Goal: Task Accomplishment & Management: Use online tool/utility

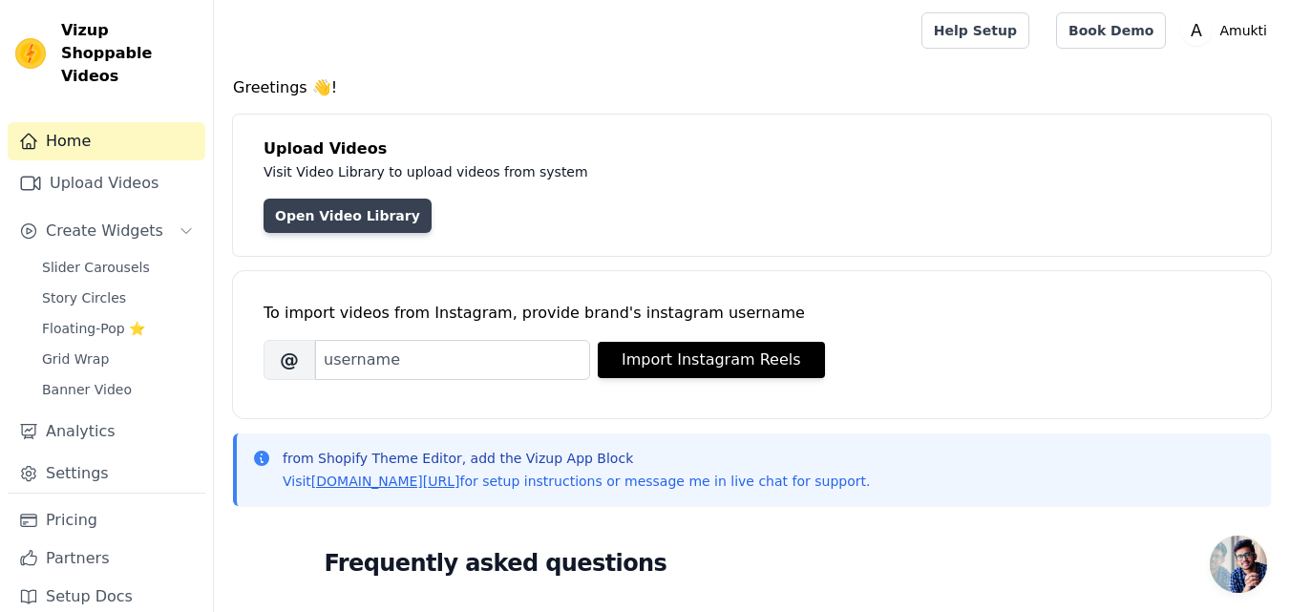
click at [348, 215] on link "Open Video Library" at bounding box center [347, 216] width 168 height 34
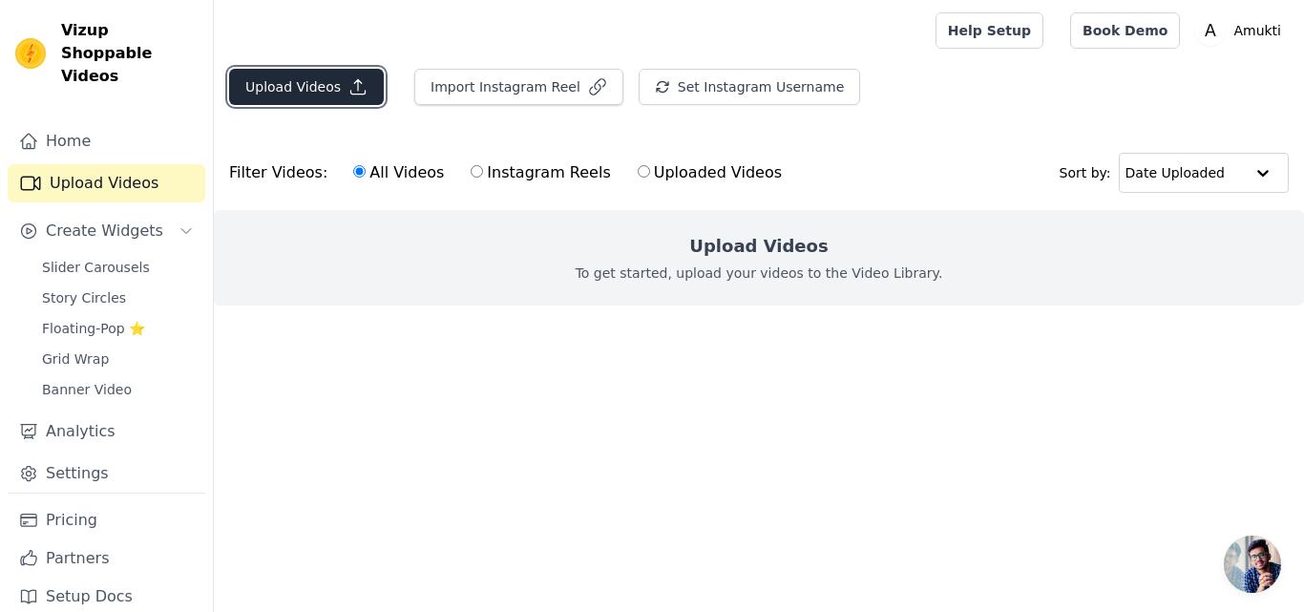
click at [317, 95] on button "Upload Videos" at bounding box center [306, 87] width 155 height 36
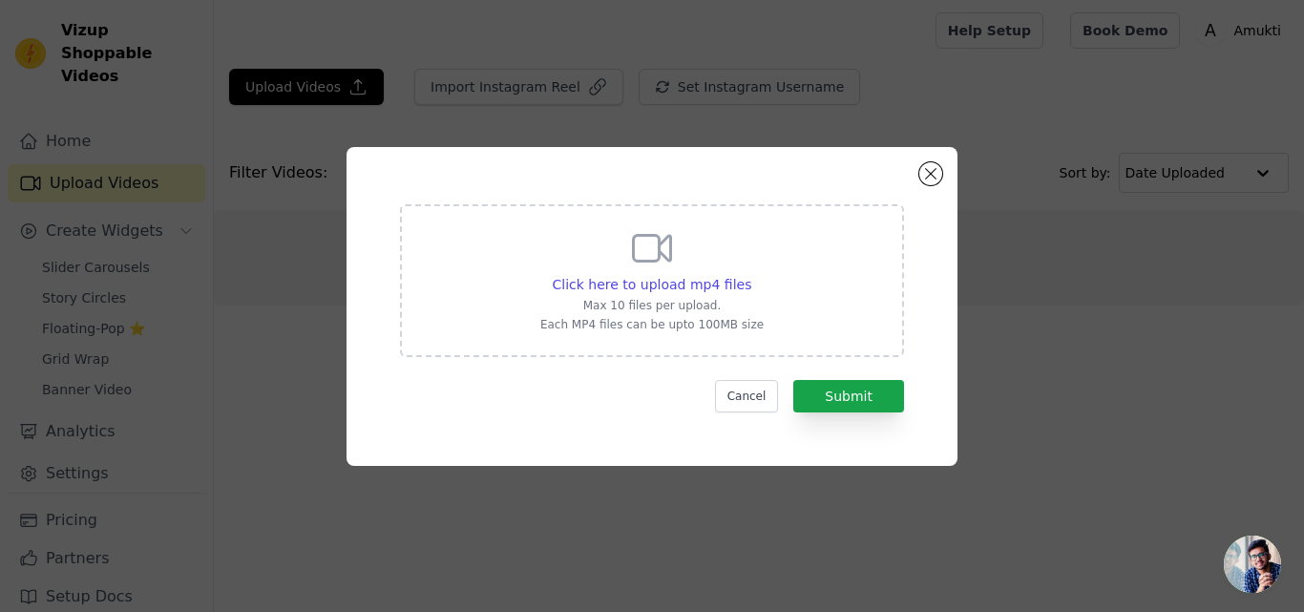
click at [662, 272] on div "Click here to upload mp4 files Max 10 files per upload. Each MP4 files can be u…" at bounding box center [651, 278] width 223 height 107
click at [750, 274] on input "Click here to upload mp4 files Max 10 files per upload. Each MP4 files can be u…" at bounding box center [750, 274] width 1 height 1
click at [658, 282] on span "Click here to upload mp4 files" at bounding box center [653, 284] width 200 height 15
click at [750, 275] on input "Click here to upload mp4 files Max 10 files per upload. Each MP4 files can be u…" at bounding box center [750, 274] width 1 height 1
type input "C:\fakepath\lv_0_20250727160924.mp4"
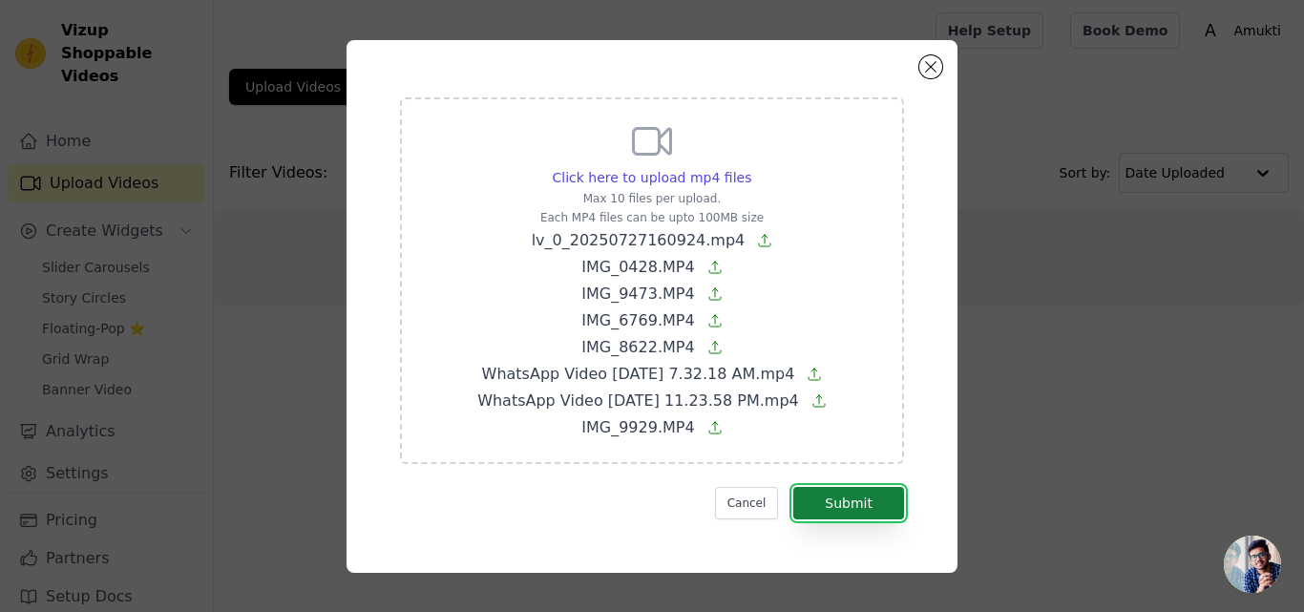
click at [850, 500] on button "Submit" at bounding box center [848, 503] width 111 height 32
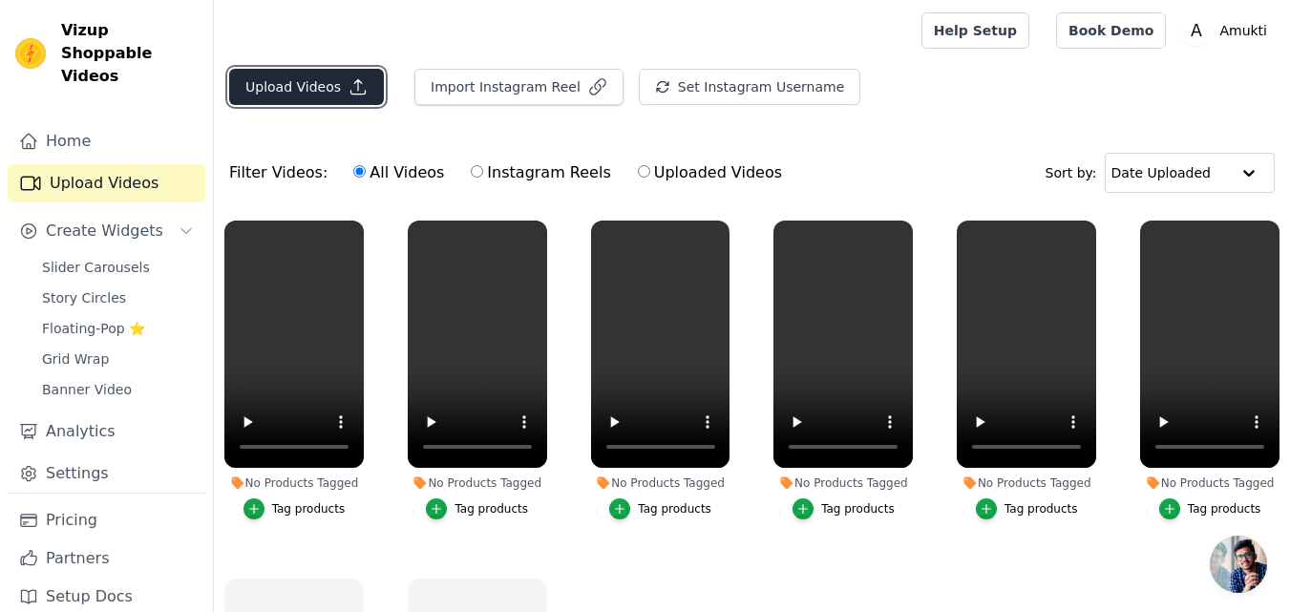
click at [294, 74] on button "Upload Videos" at bounding box center [306, 87] width 155 height 36
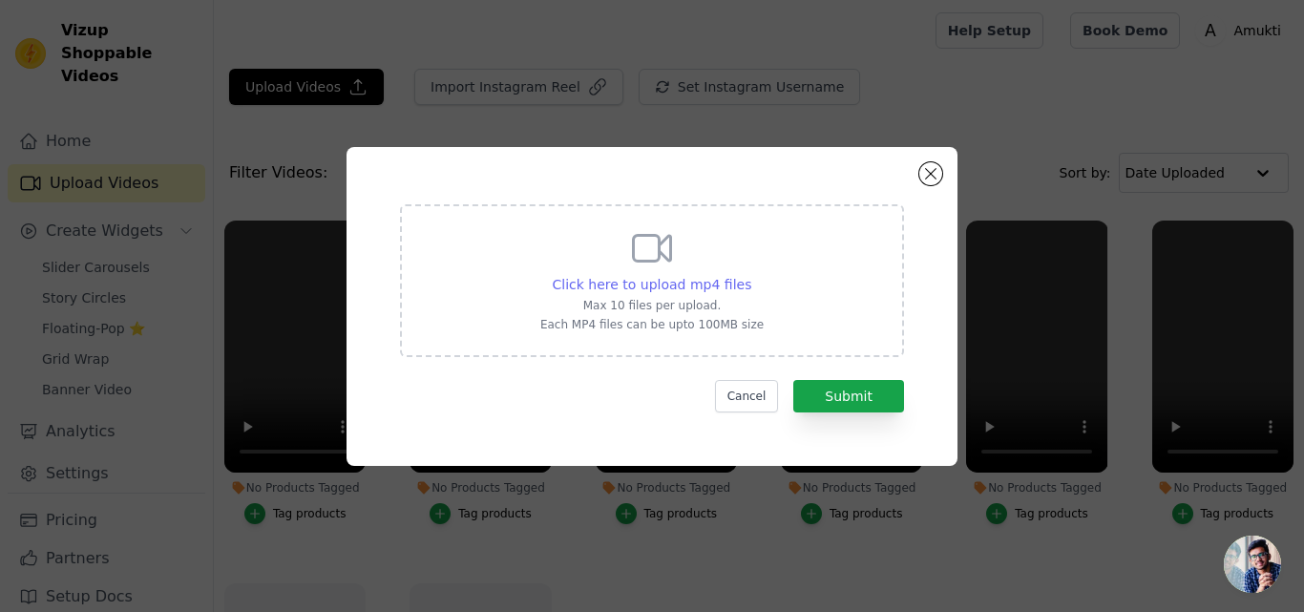
click at [669, 279] on span "Click here to upload mp4 files" at bounding box center [653, 284] width 200 height 15
click at [750, 275] on input "Click here to upload mp4 files Max 10 files per upload. Each MP4 files can be u…" at bounding box center [750, 274] width 1 height 1
type input "C:\fakepath\IMG_0032.MOV"
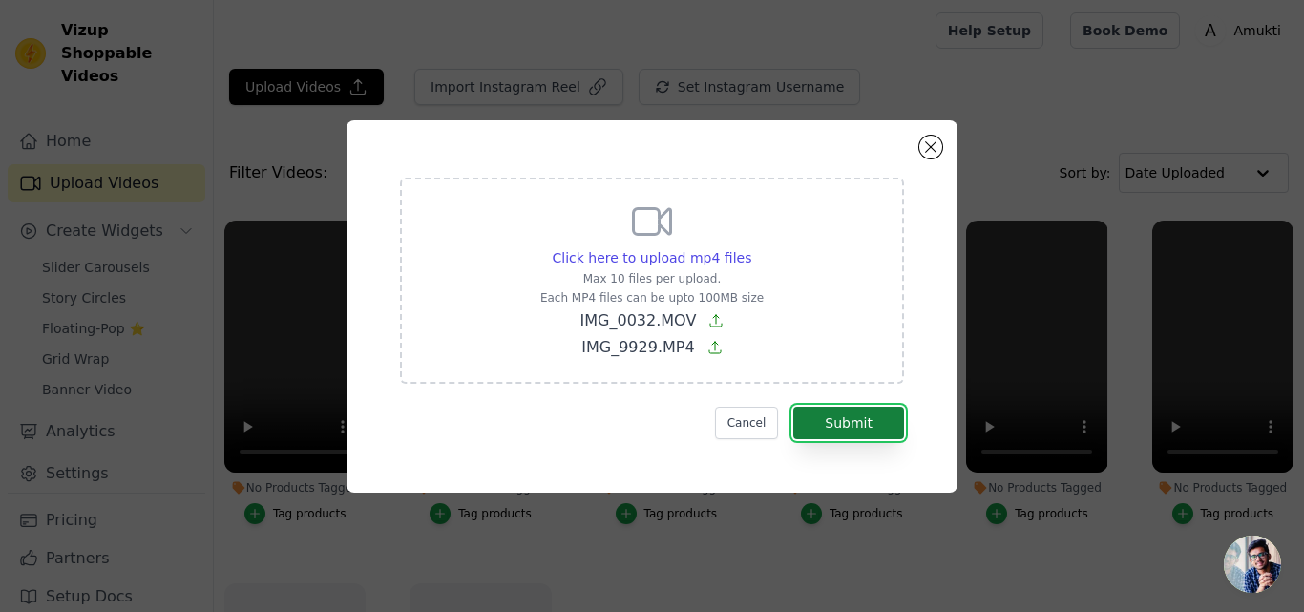
click at [871, 432] on button "Submit" at bounding box center [848, 423] width 111 height 32
click at [865, 426] on button "Submit" at bounding box center [848, 423] width 111 height 32
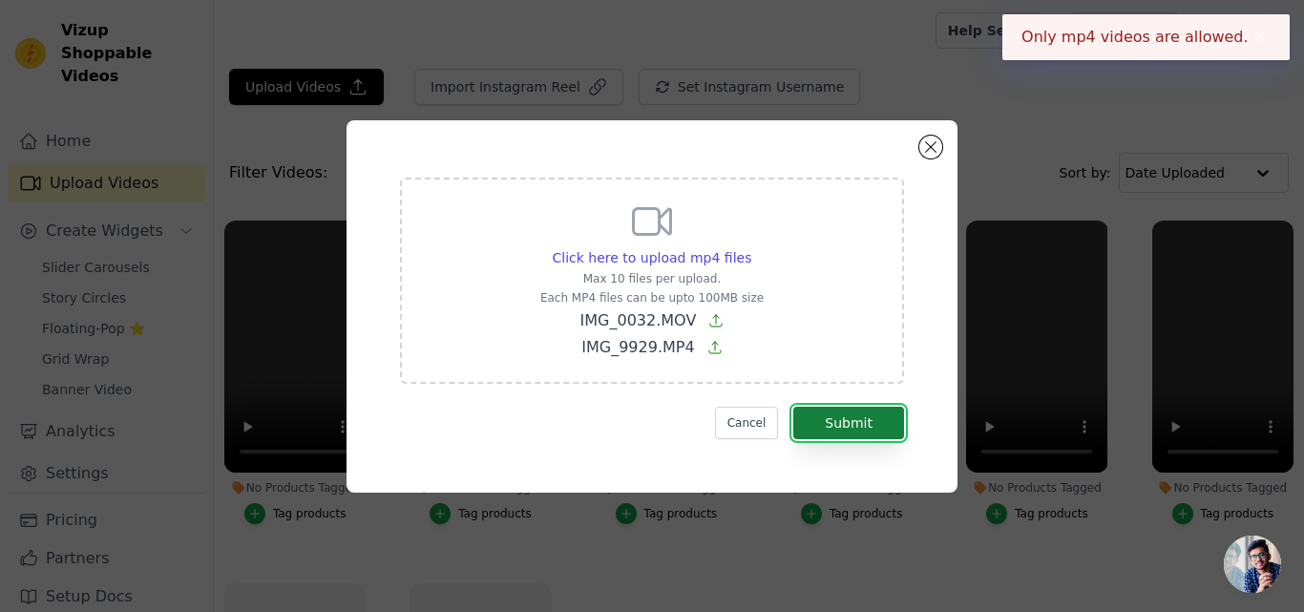
click at [865, 426] on button "Submit" at bounding box center [848, 423] width 111 height 32
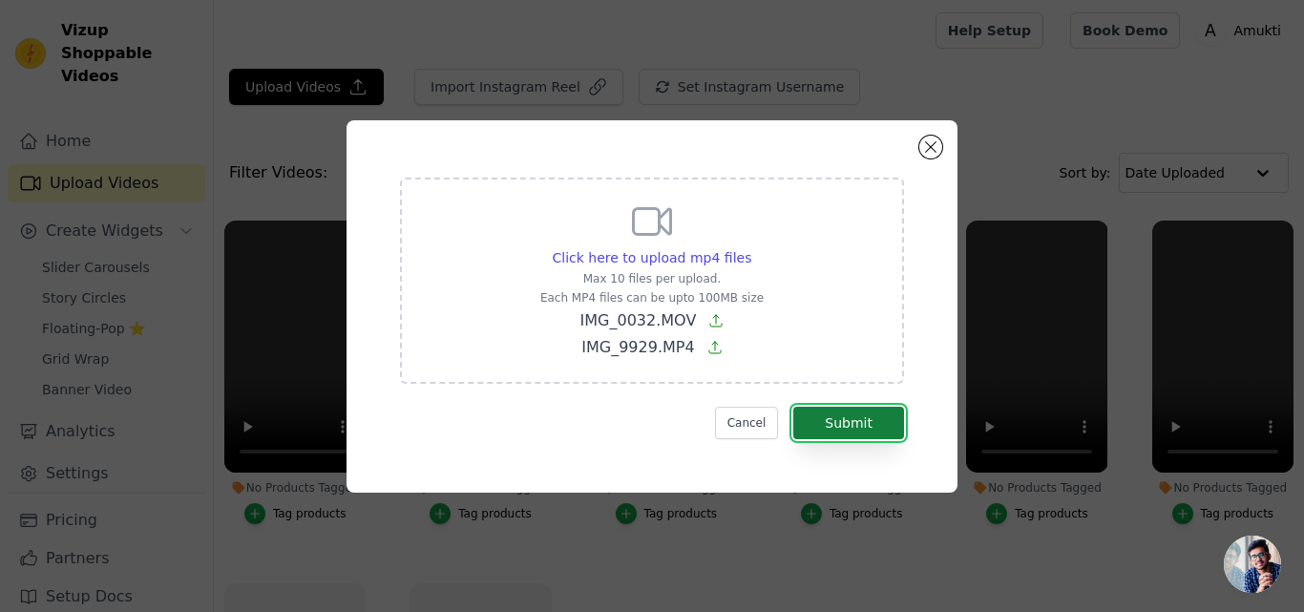
click at [853, 412] on button "Submit" at bounding box center [848, 423] width 111 height 32
click at [921, 154] on div "Click here to upload mp4 files Max 10 files per upload. Each MP4 files can be u…" at bounding box center [652, 306] width 611 height 372
click at [940, 143] on button "Close modal" at bounding box center [930, 147] width 23 height 23
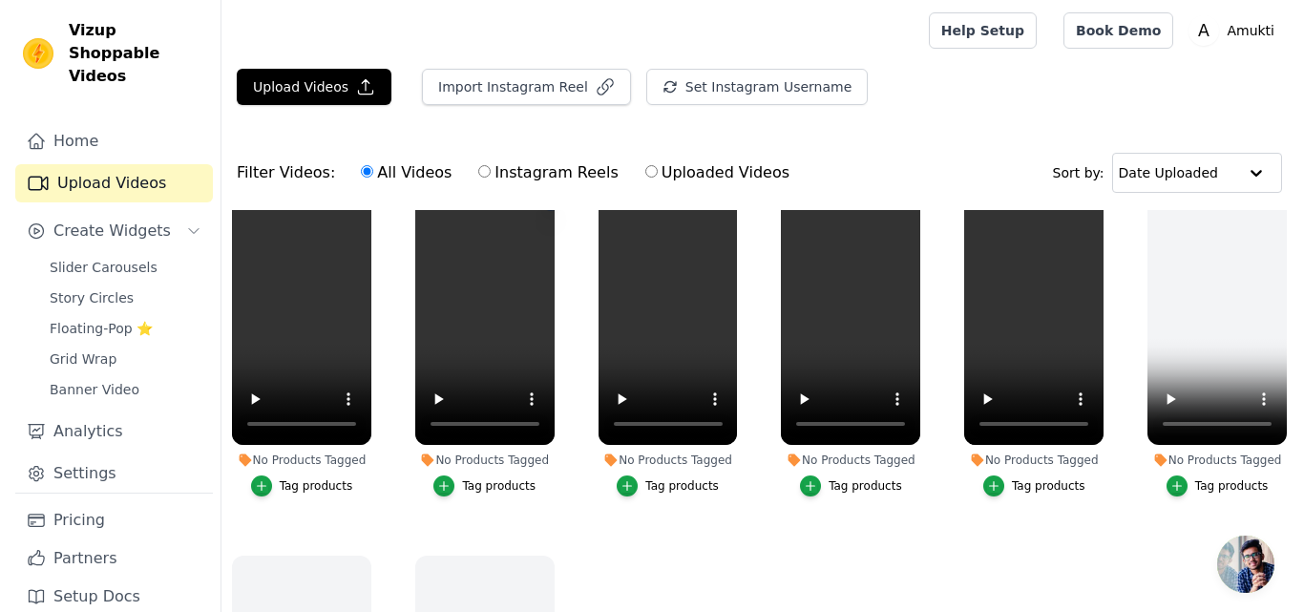
scroll to position [95, 0]
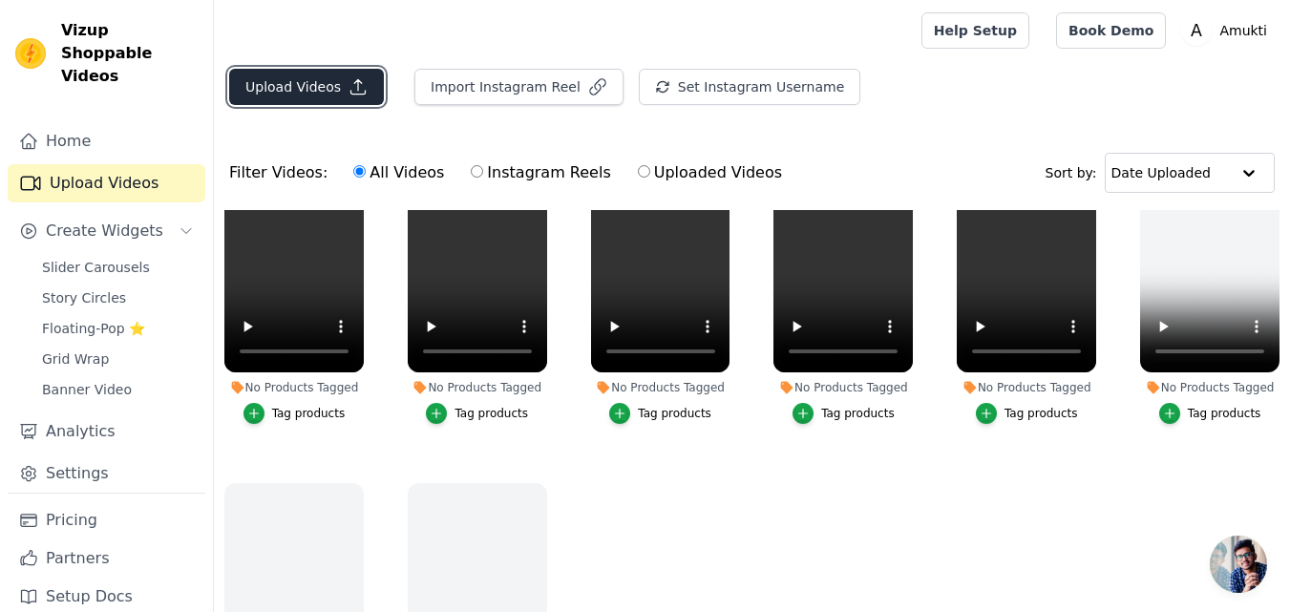
click at [328, 93] on button "Upload Videos" at bounding box center [306, 87] width 155 height 36
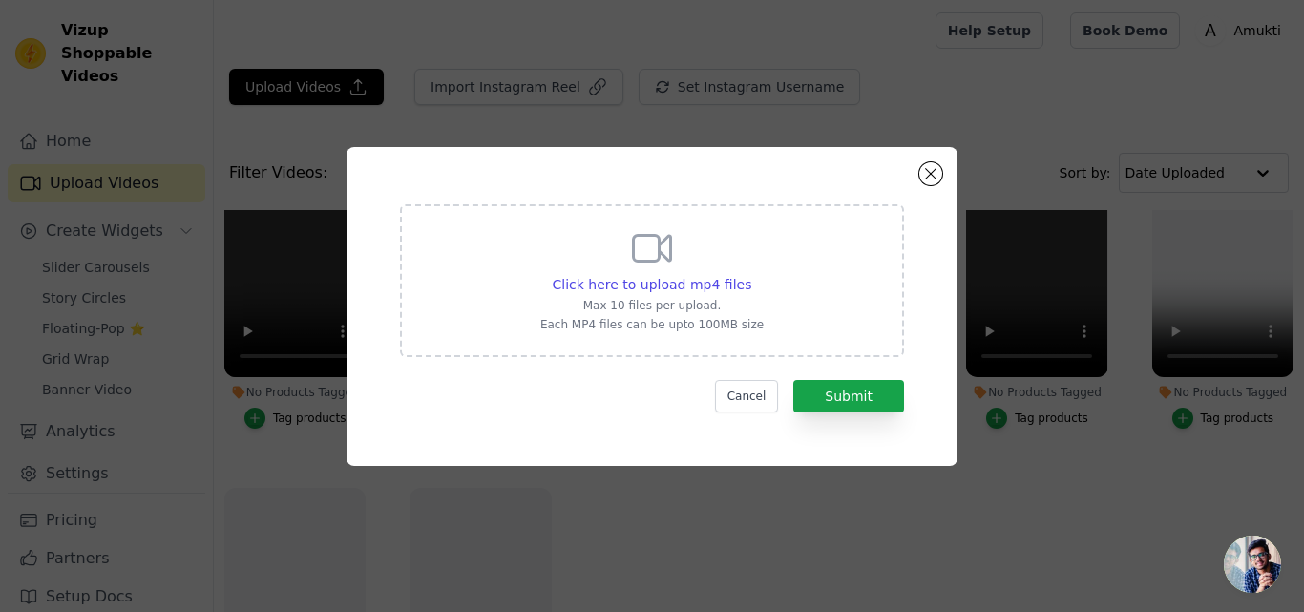
click at [632, 269] on icon at bounding box center [652, 248] width 46 height 46
click at [750, 274] on input "Click here to upload mp4 files Max 10 files per upload. Each MP4 files can be u…" at bounding box center [750, 274] width 1 height 1
click at [941, 171] on div "Click here to upload mp4 files Max 10 files per upload. Each MP4 files can be u…" at bounding box center [652, 306] width 611 height 319
click at [671, 293] on div "Click here to upload mp4 files" at bounding box center [653, 284] width 200 height 19
click at [750, 275] on input "Click here to upload mp4 files Max 10 files per upload. Each MP4 files can be u…" at bounding box center [750, 274] width 1 height 1
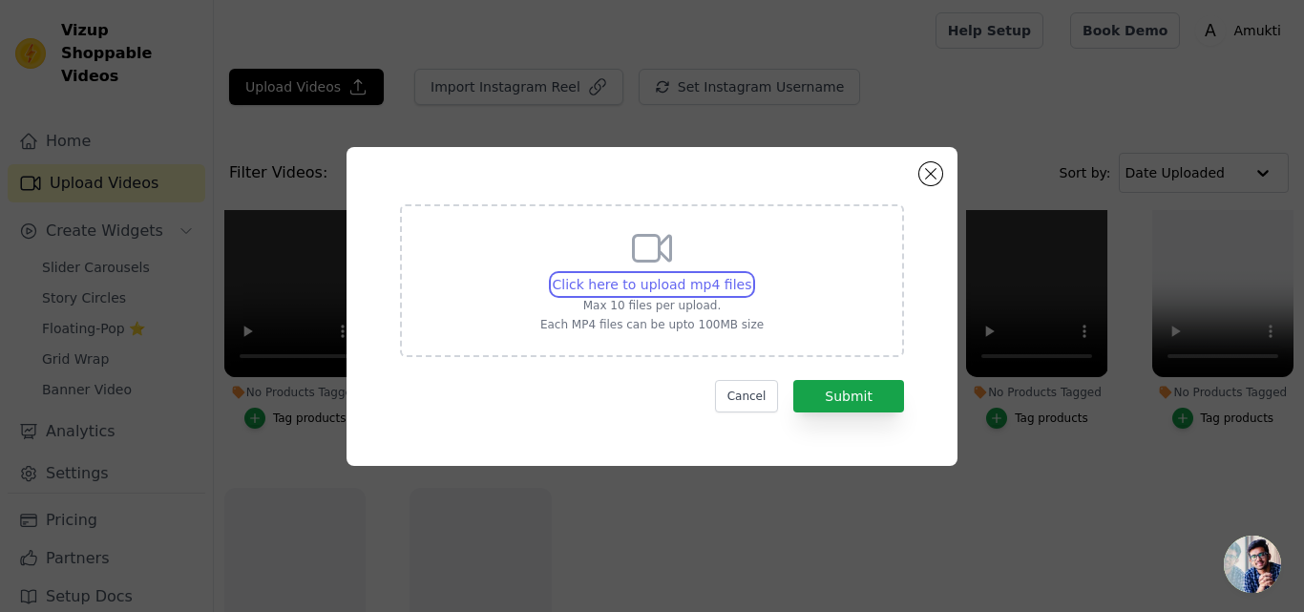
type input "C:\fakepath\IMG_0032.MOV"
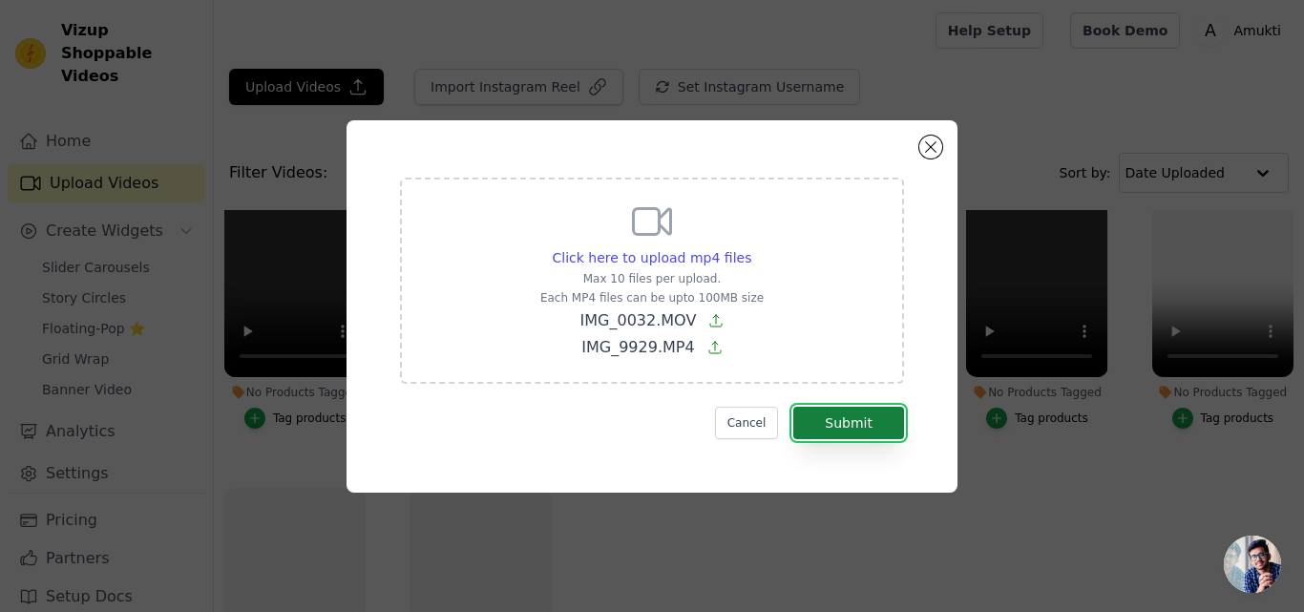
click at [877, 421] on button "Submit" at bounding box center [848, 423] width 111 height 32
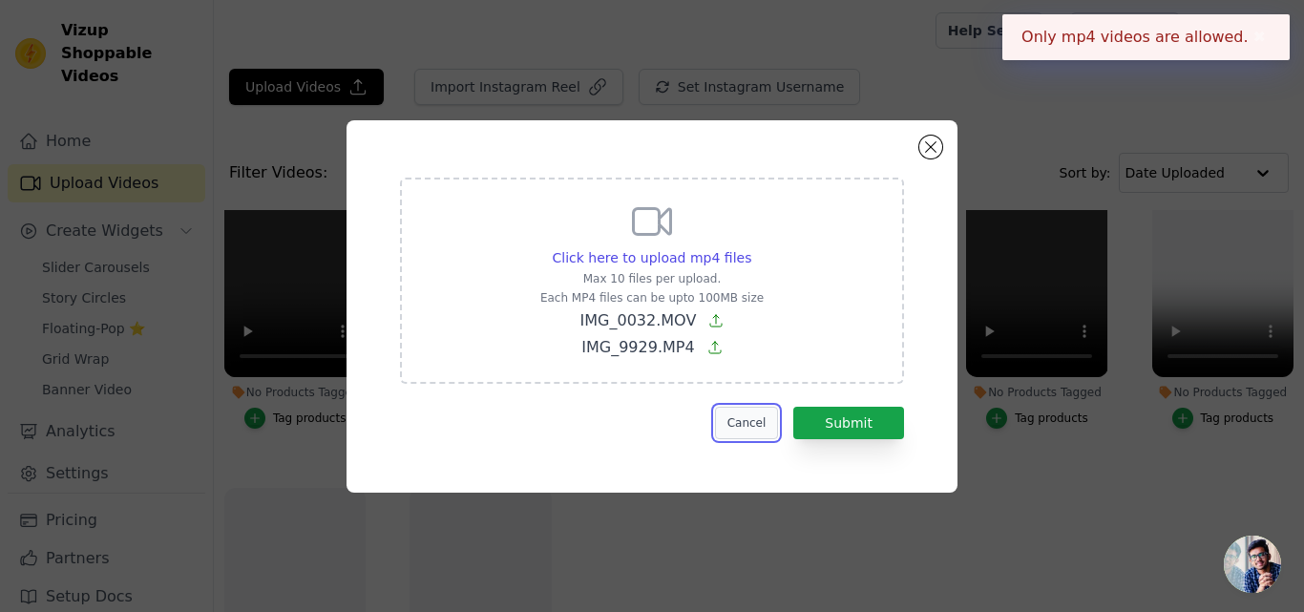
click at [760, 413] on button "Cancel" at bounding box center [747, 423] width 64 height 32
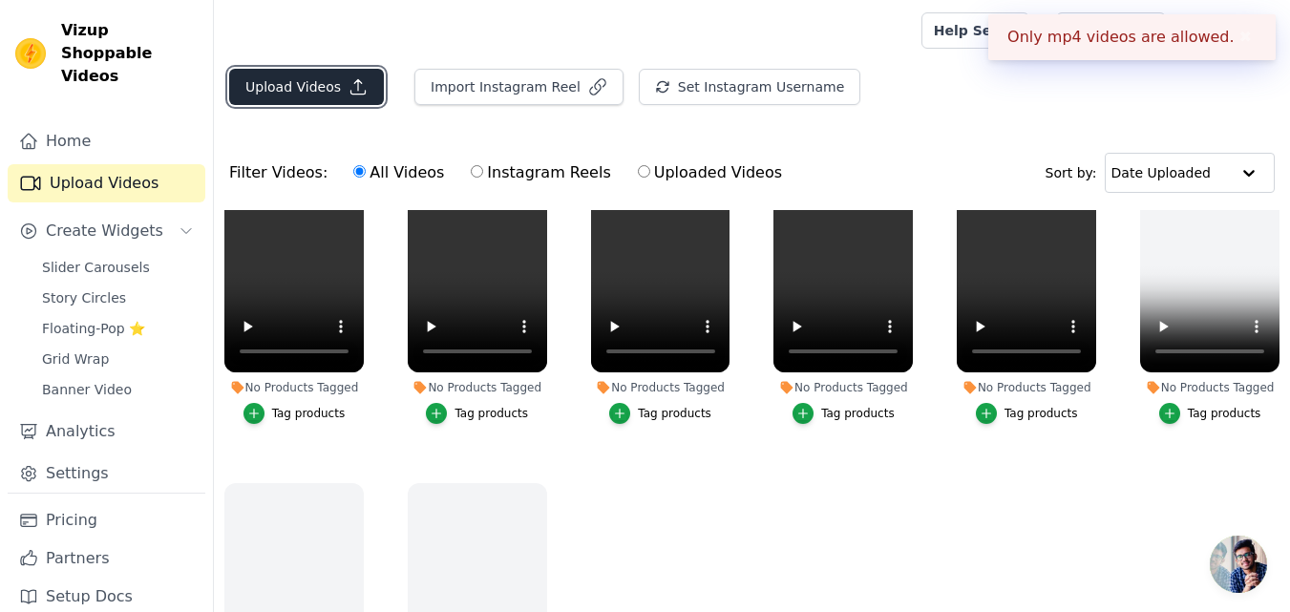
click at [326, 85] on button "Upload Videos" at bounding box center [306, 87] width 155 height 36
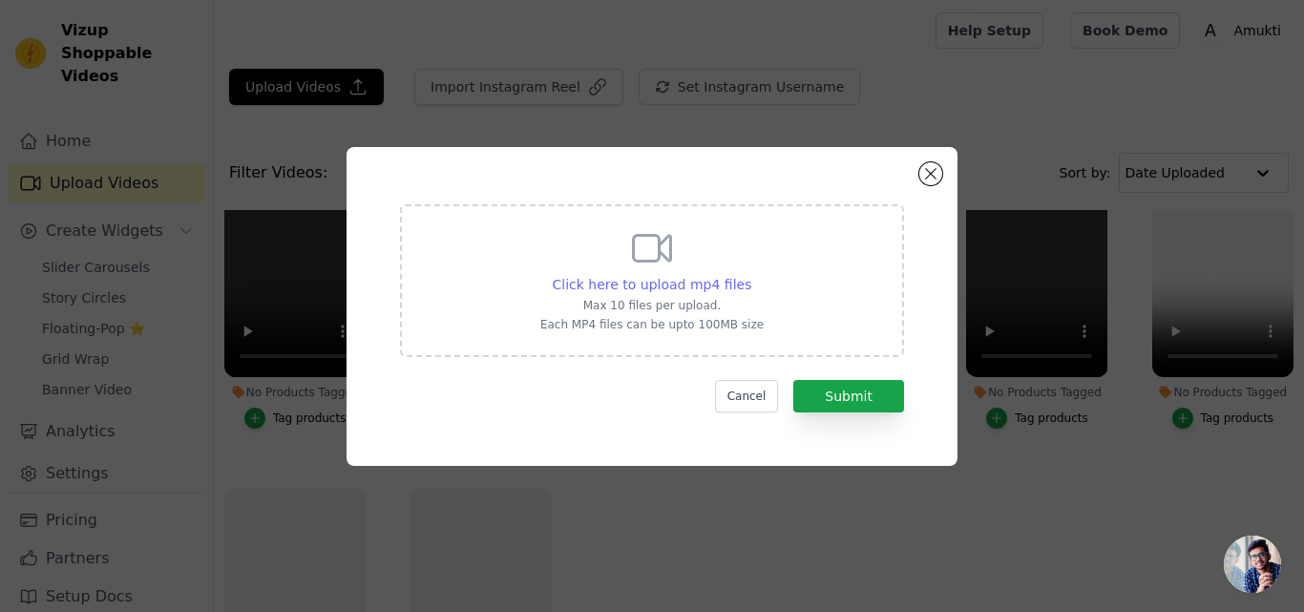
click at [625, 278] on span "Click here to upload mp4 files" at bounding box center [653, 284] width 200 height 15
click at [750, 275] on input "Click here to upload mp4 files Max 10 files per upload. Each MP4 files can be u…" at bounding box center [750, 274] width 1 height 1
type input "C:\fakepath\IMG_9929.MP4"
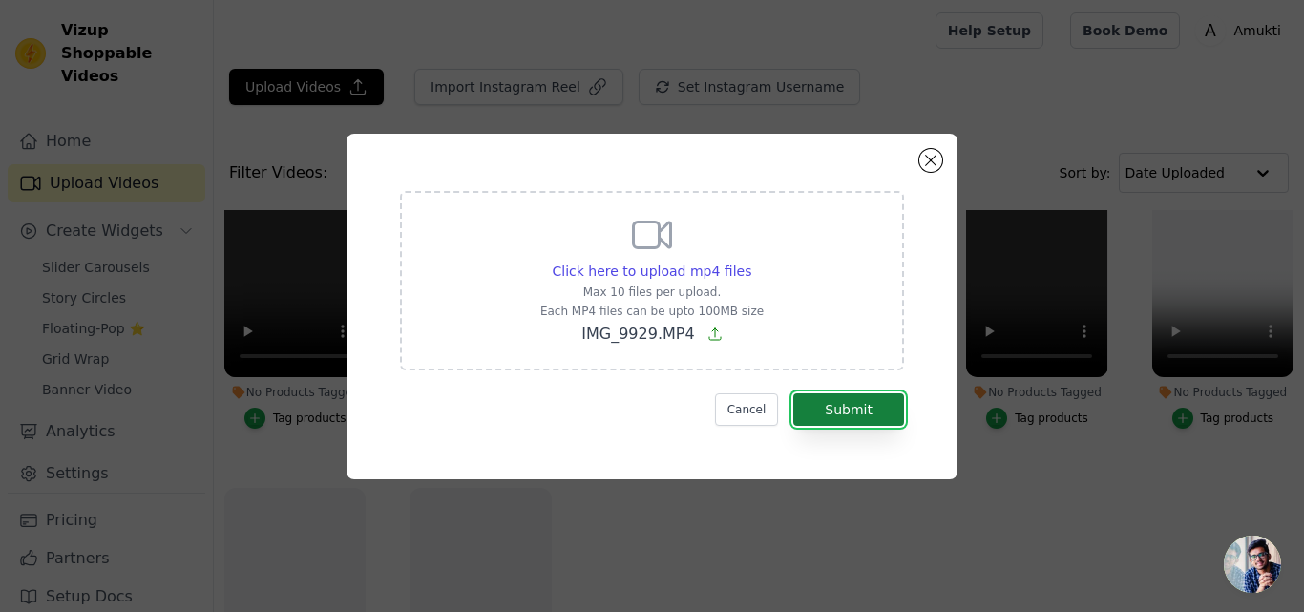
click at [871, 411] on button "Submit" at bounding box center [848, 409] width 111 height 32
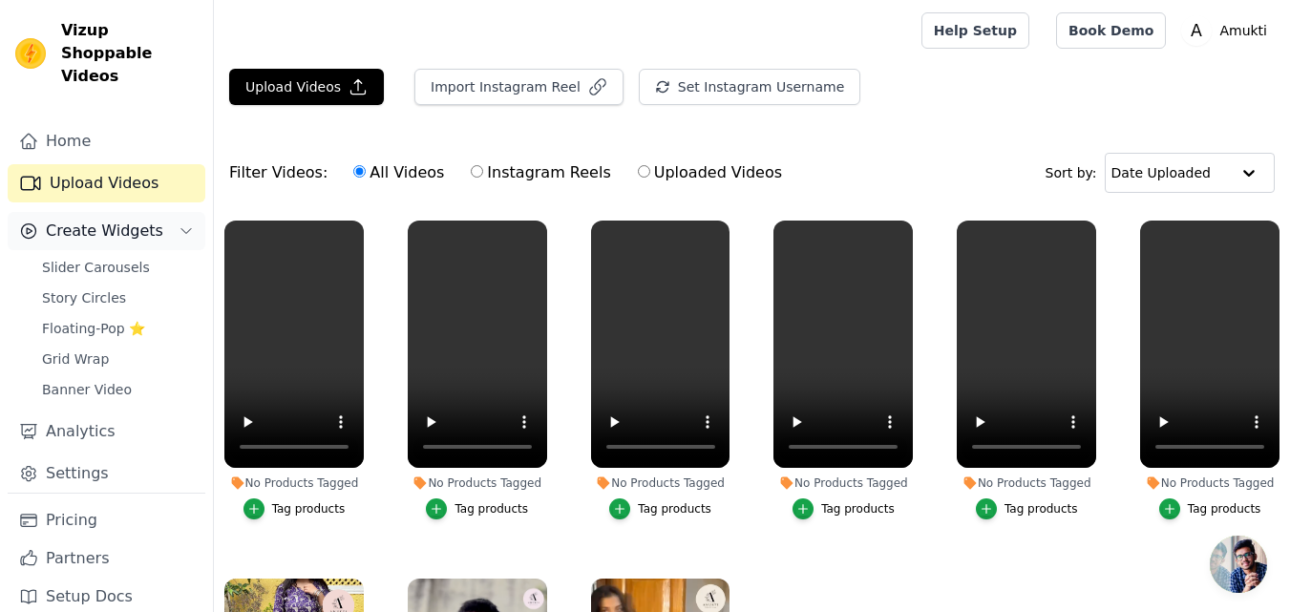
click at [87, 220] on span "Create Widgets" at bounding box center [104, 231] width 117 height 23
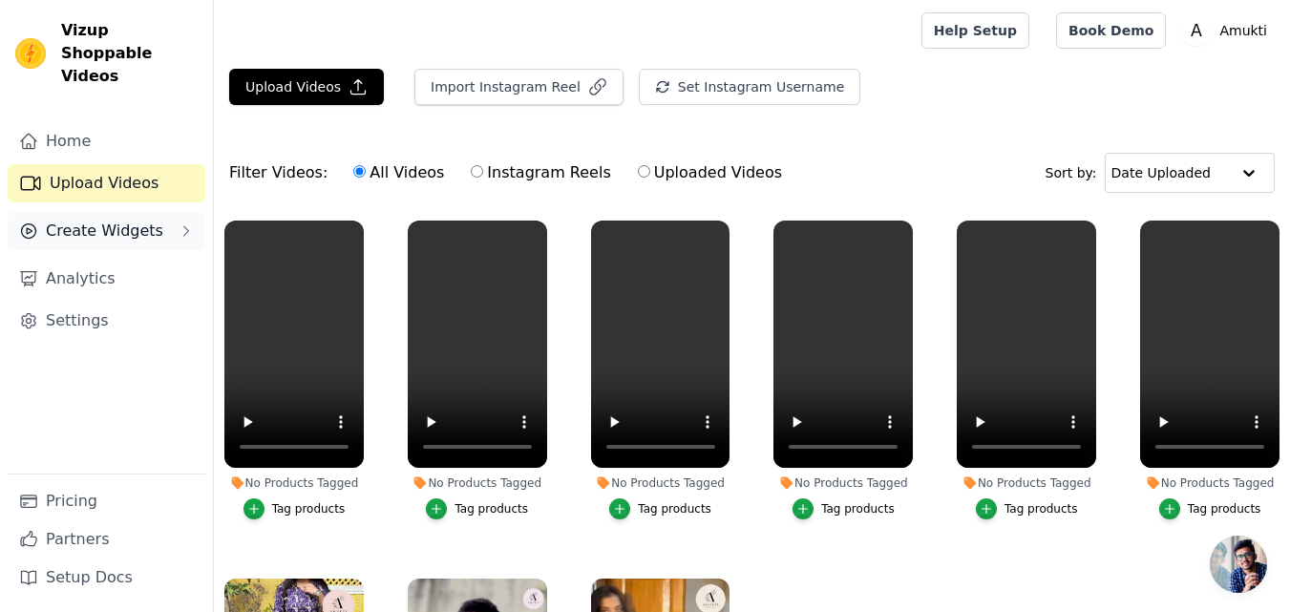
click at [96, 220] on span "Create Widgets" at bounding box center [104, 231] width 117 height 23
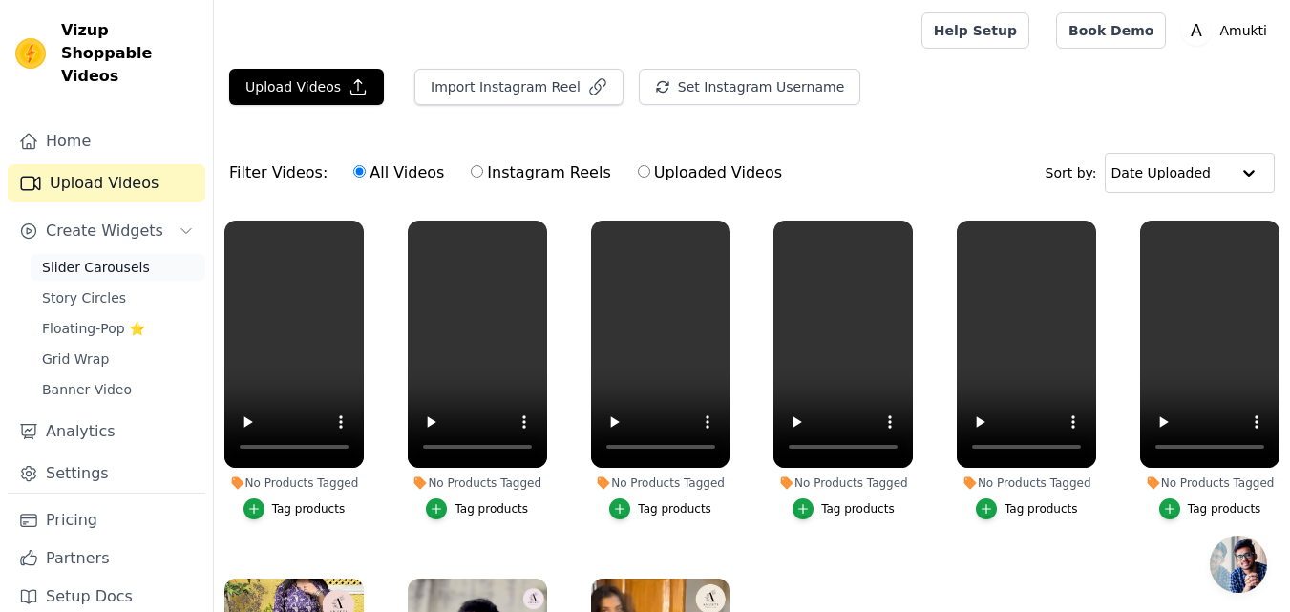
click at [95, 258] on span "Slider Carousels" at bounding box center [96, 267] width 108 height 19
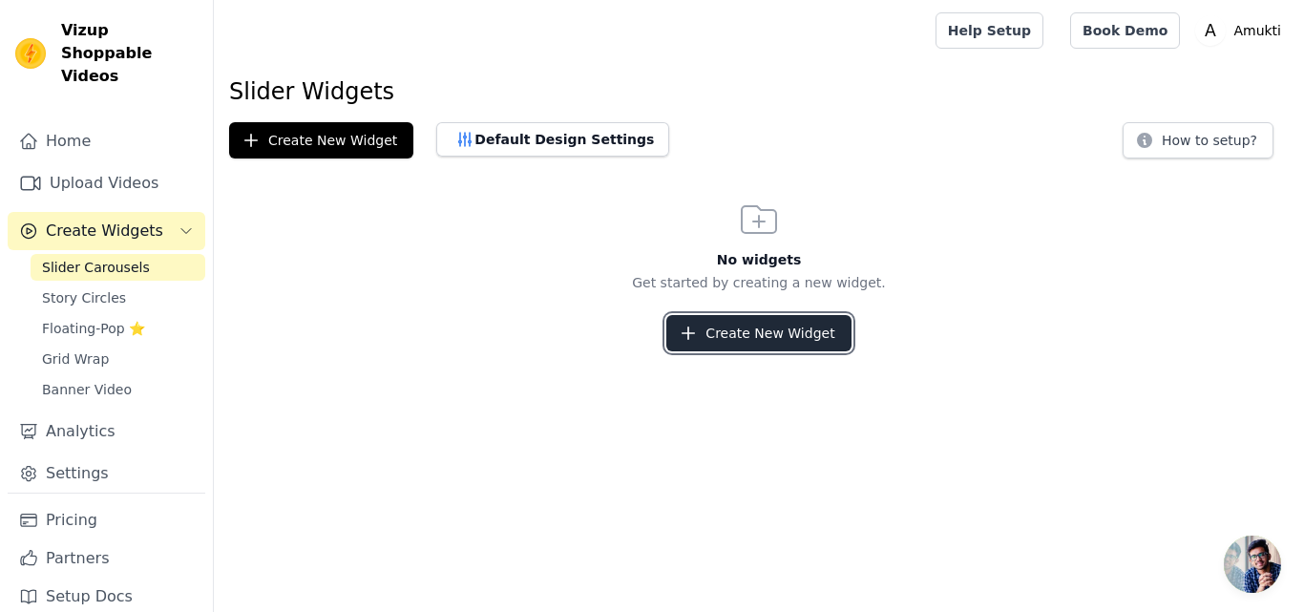
click at [767, 331] on button "Create New Widget" at bounding box center [758, 333] width 184 height 36
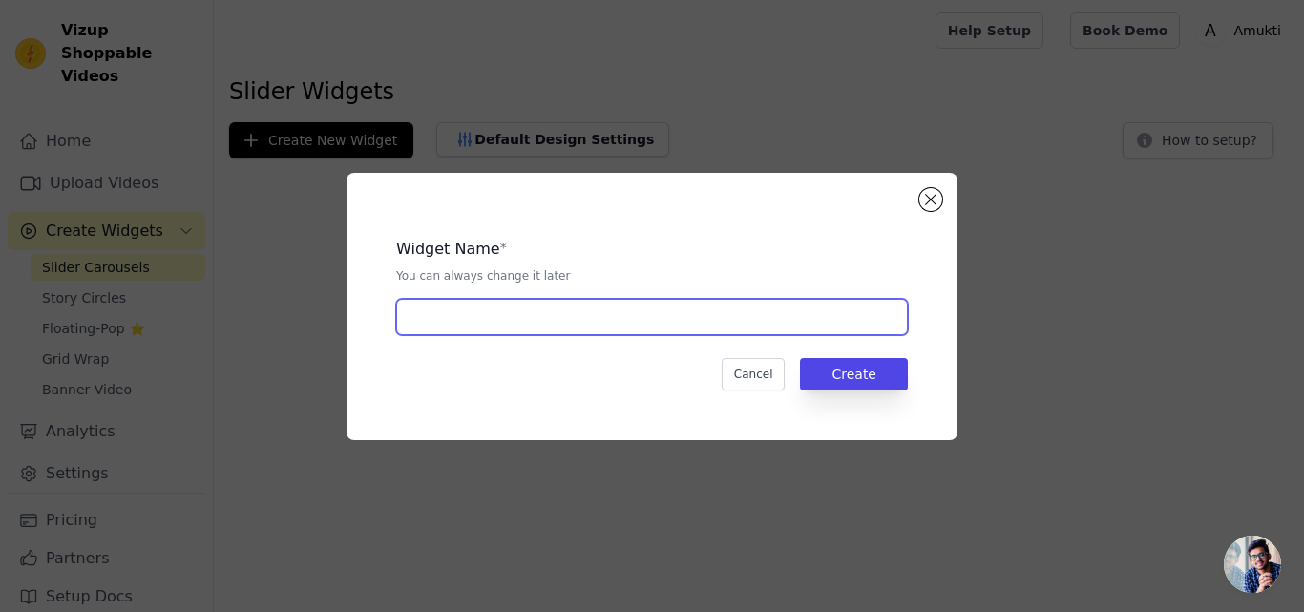
click at [583, 314] on input "text" at bounding box center [652, 317] width 512 height 36
type input "Homepage"
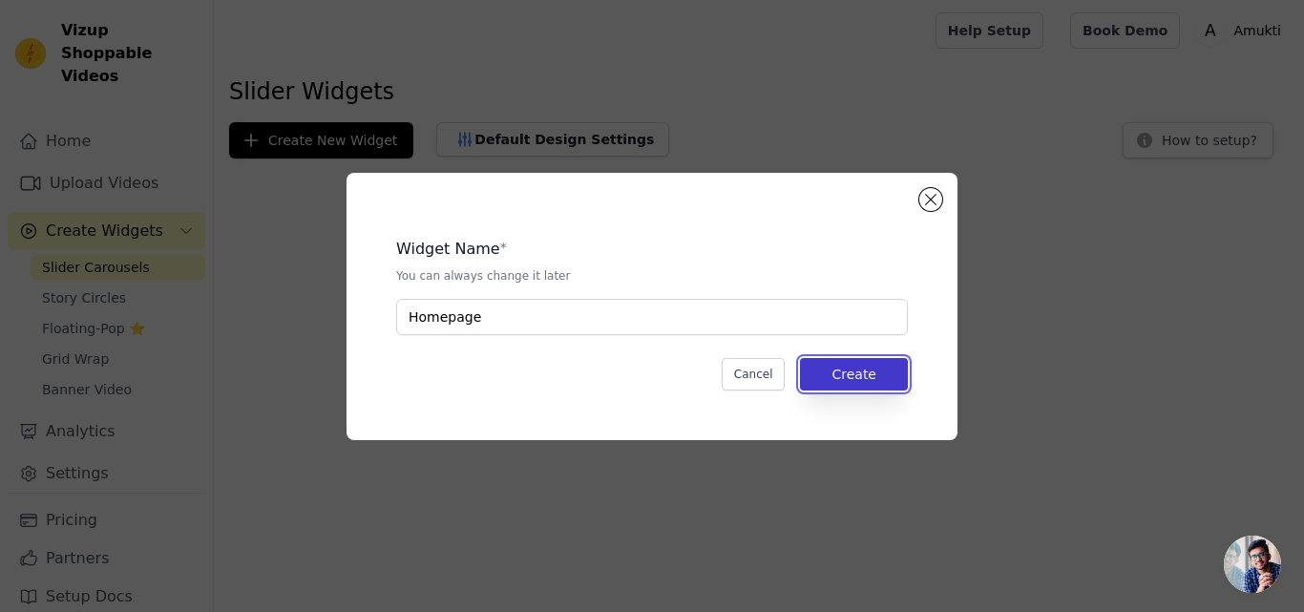
click at [870, 376] on button "Create" at bounding box center [854, 374] width 108 height 32
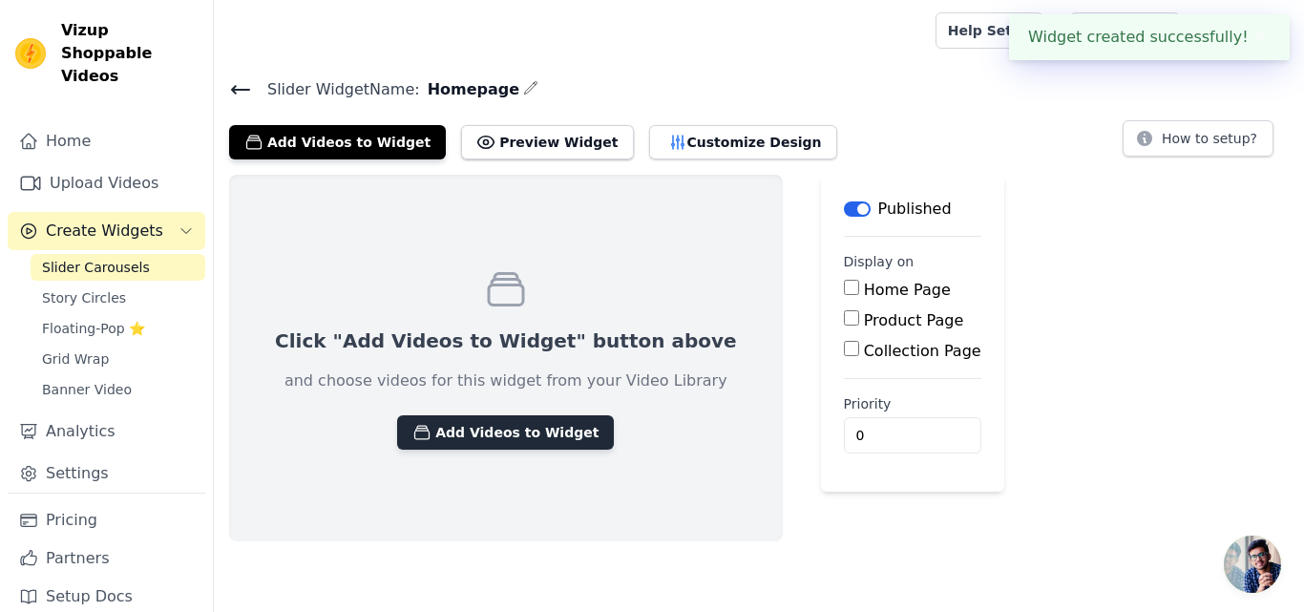
click at [435, 426] on button "Add Videos to Widget" at bounding box center [505, 432] width 217 height 34
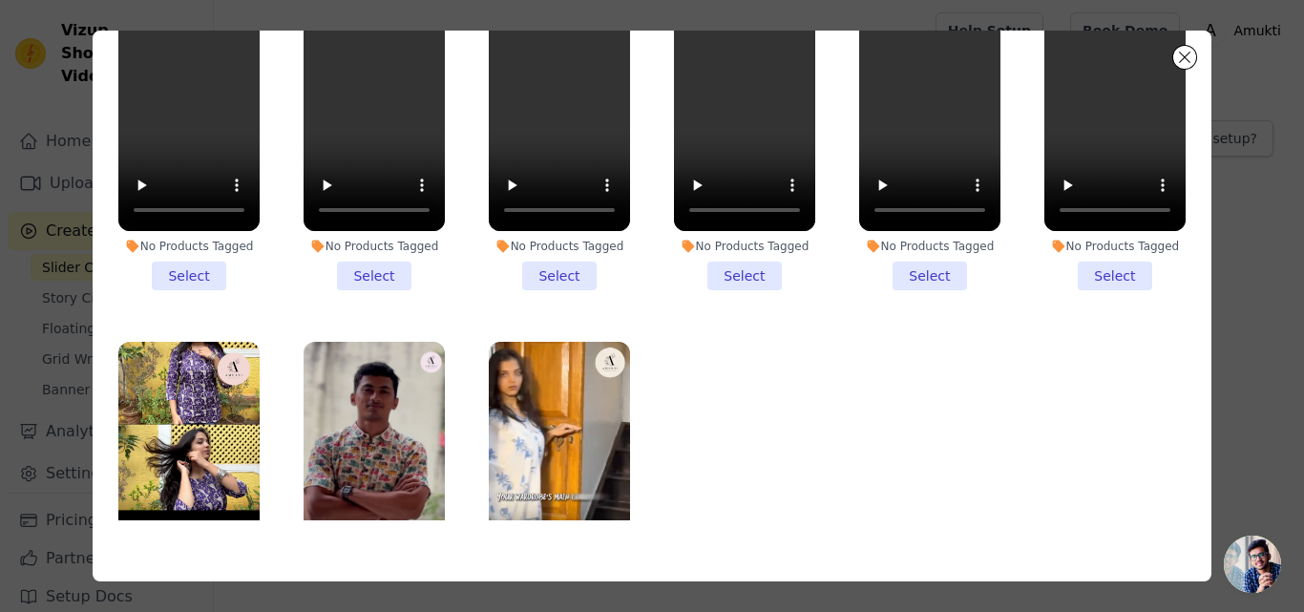
click at [203, 273] on li "No Products Tagged Select" at bounding box center [188, 135] width 141 height 310
click at [0, 0] on input "No Products Tagged Select" at bounding box center [0, 0] width 0 height 0
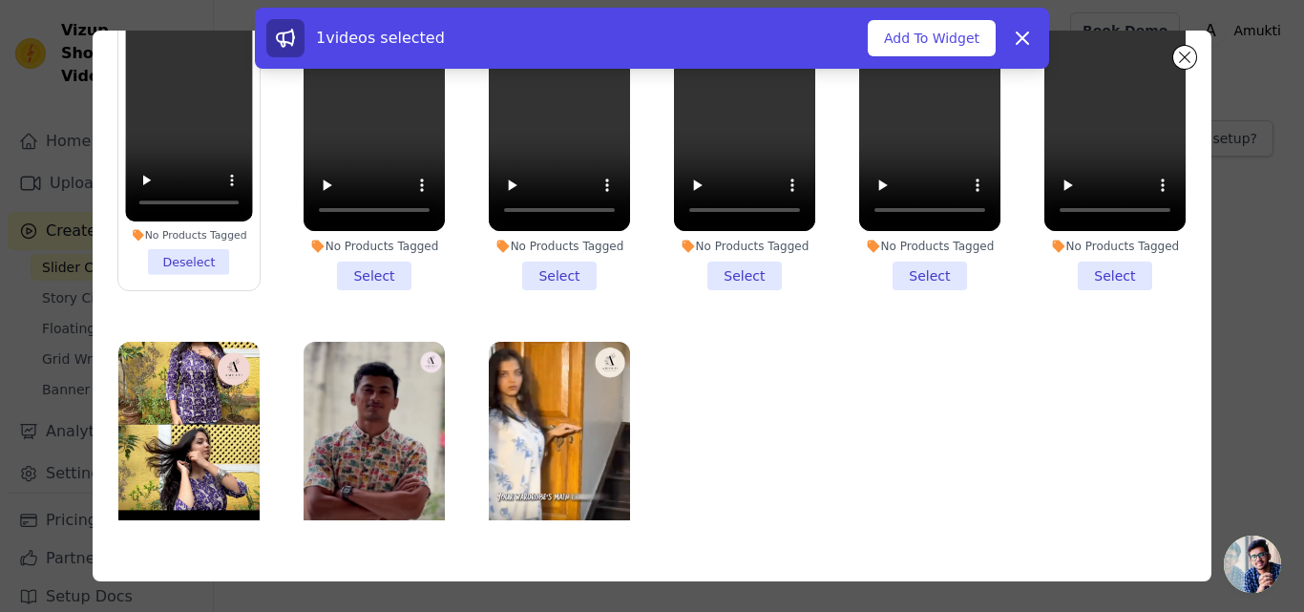
click at [368, 268] on li "No Products Tagged Select" at bounding box center [374, 135] width 141 height 310
click at [0, 0] on input "No Products Tagged Select" at bounding box center [0, 0] width 0 height 0
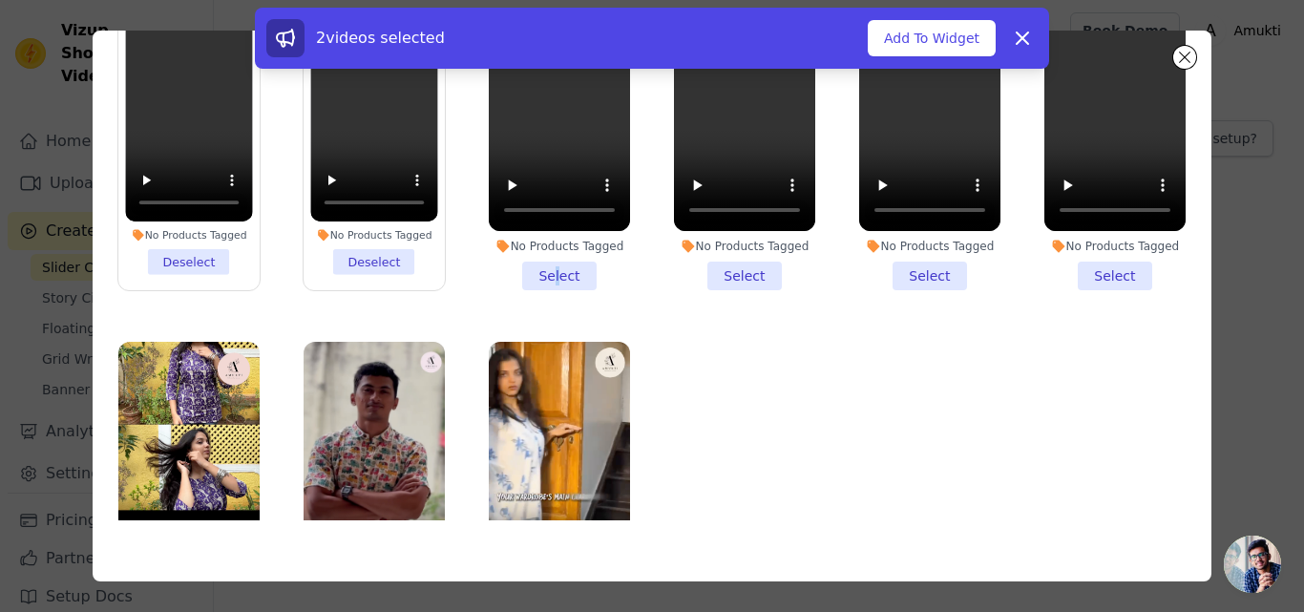
click at [548, 267] on li "No Products Tagged Select" at bounding box center [559, 135] width 141 height 310
click at [736, 269] on li "No Products Tagged Select" at bounding box center [744, 135] width 141 height 310
click at [0, 0] on input "No Products Tagged Select" at bounding box center [0, 0] width 0 height 0
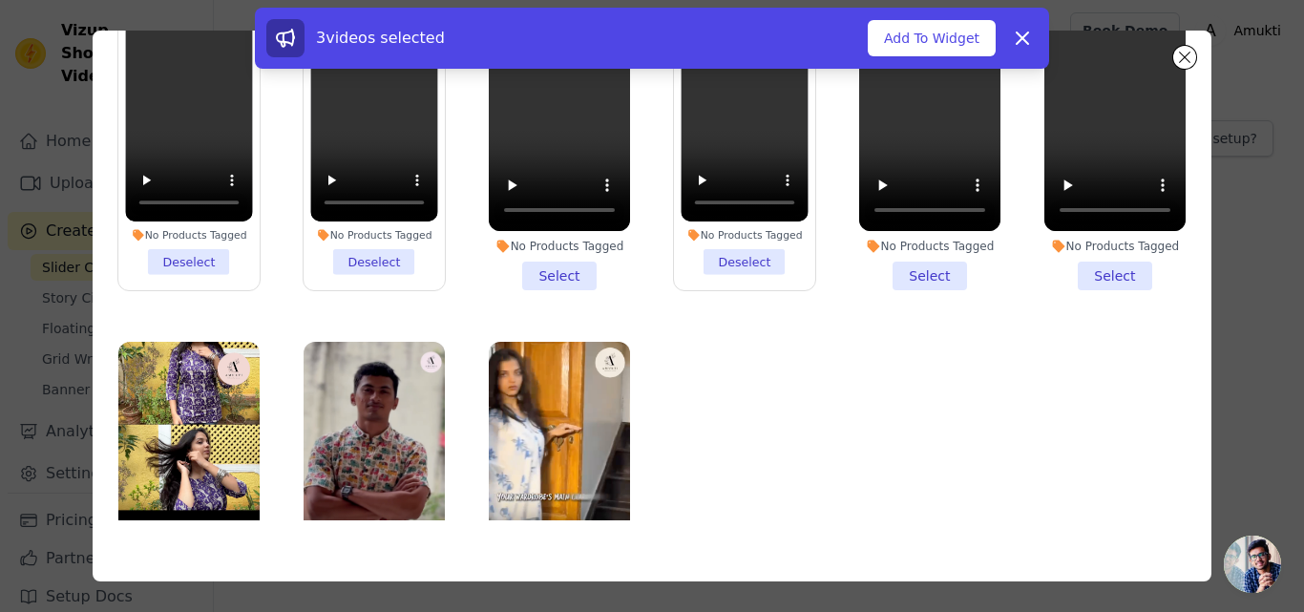
click at [912, 266] on li "No Products Tagged Select" at bounding box center [929, 135] width 141 height 310
click at [0, 0] on input "No Products Tagged Select" at bounding box center [0, 0] width 0 height 0
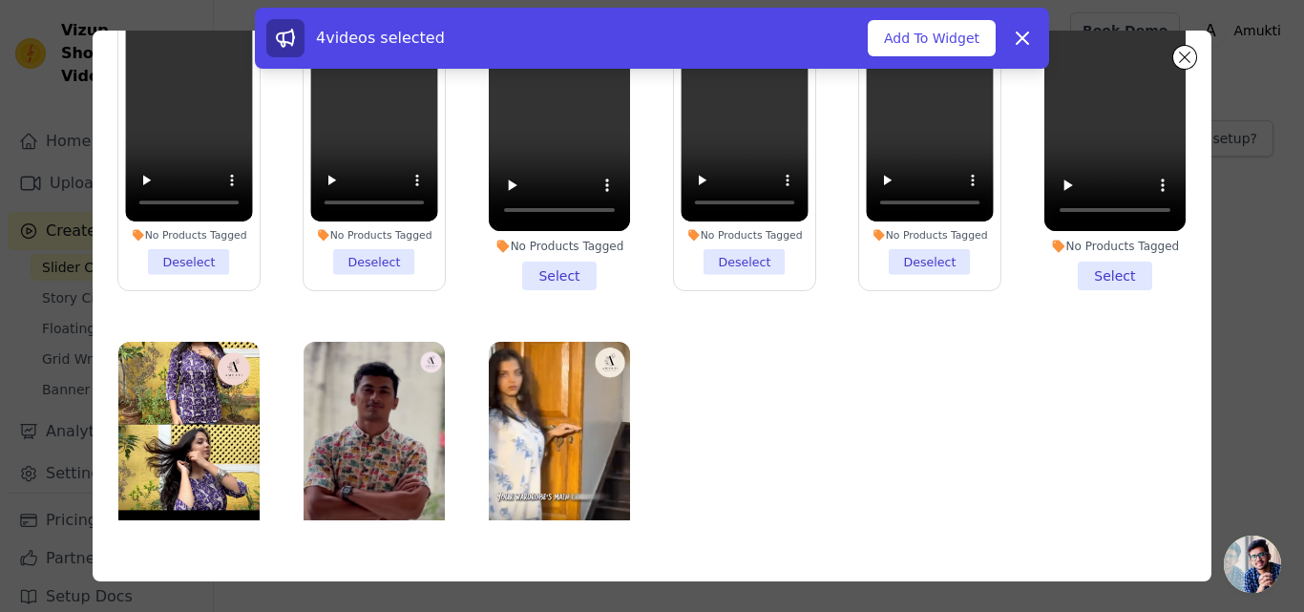
click at [1108, 266] on li "No Products Tagged Select" at bounding box center [1114, 135] width 141 height 310
click at [0, 0] on input "No Products Tagged Select" at bounding box center [0, 0] width 0 height 0
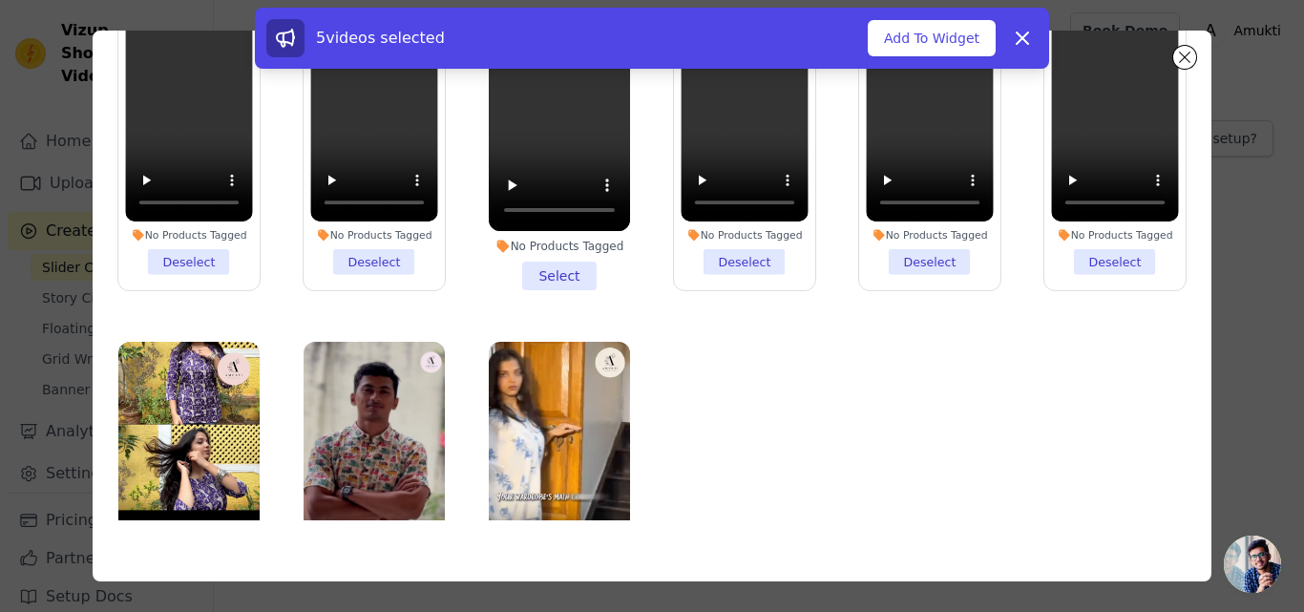
click at [555, 267] on li "No Products Tagged Select" at bounding box center [559, 135] width 141 height 310
click at [0, 0] on input "No Products Tagged Select" at bounding box center [0, 0] width 0 height 0
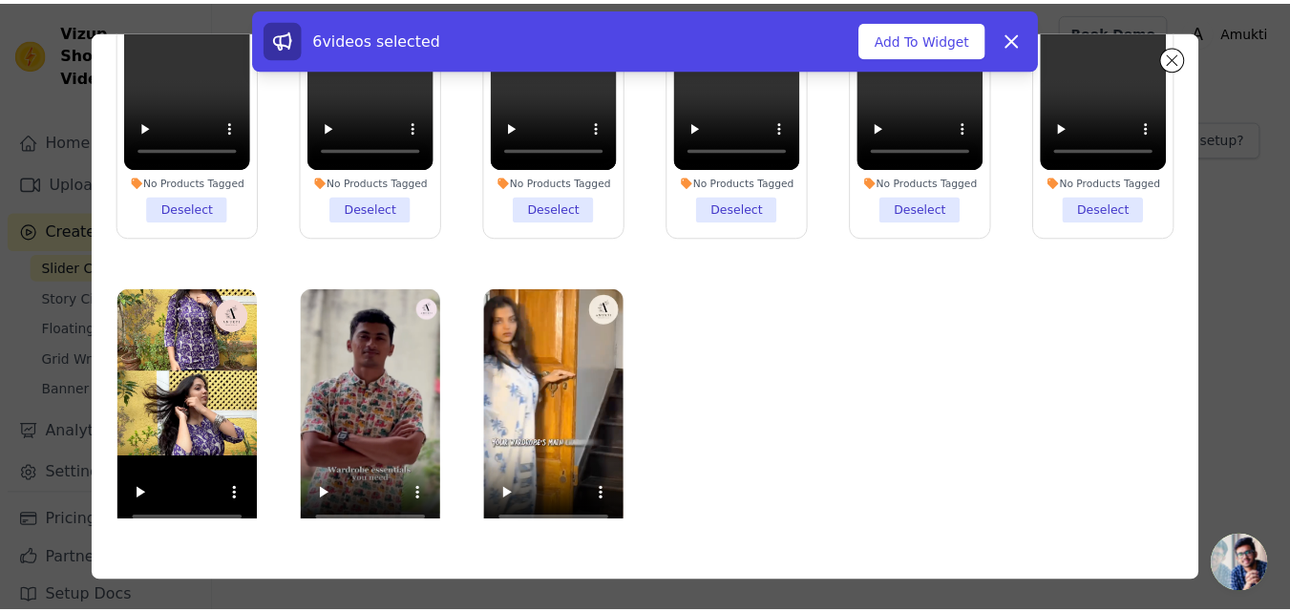
scroll to position [168, 0]
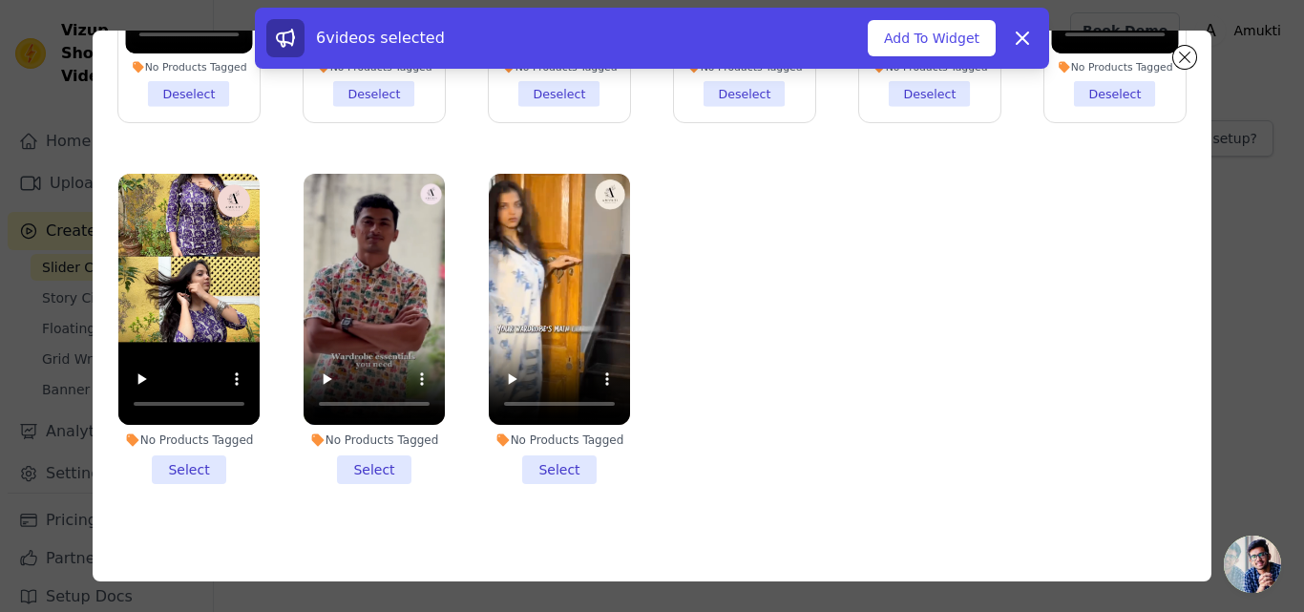
click at [181, 453] on li "No Products Tagged Select" at bounding box center [188, 329] width 141 height 310
click at [0, 0] on input "No Products Tagged Select" at bounding box center [0, 0] width 0 height 0
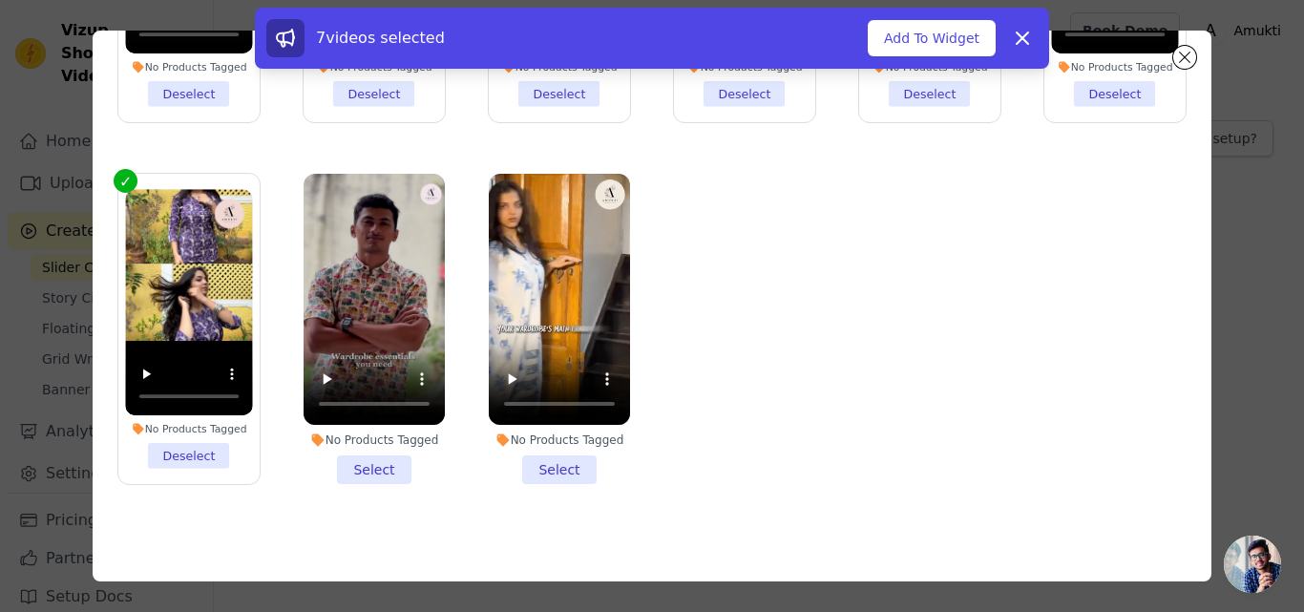
click at [377, 453] on li "No Products Tagged Select" at bounding box center [374, 329] width 141 height 310
click at [0, 0] on input "No Products Tagged Select" at bounding box center [0, 0] width 0 height 0
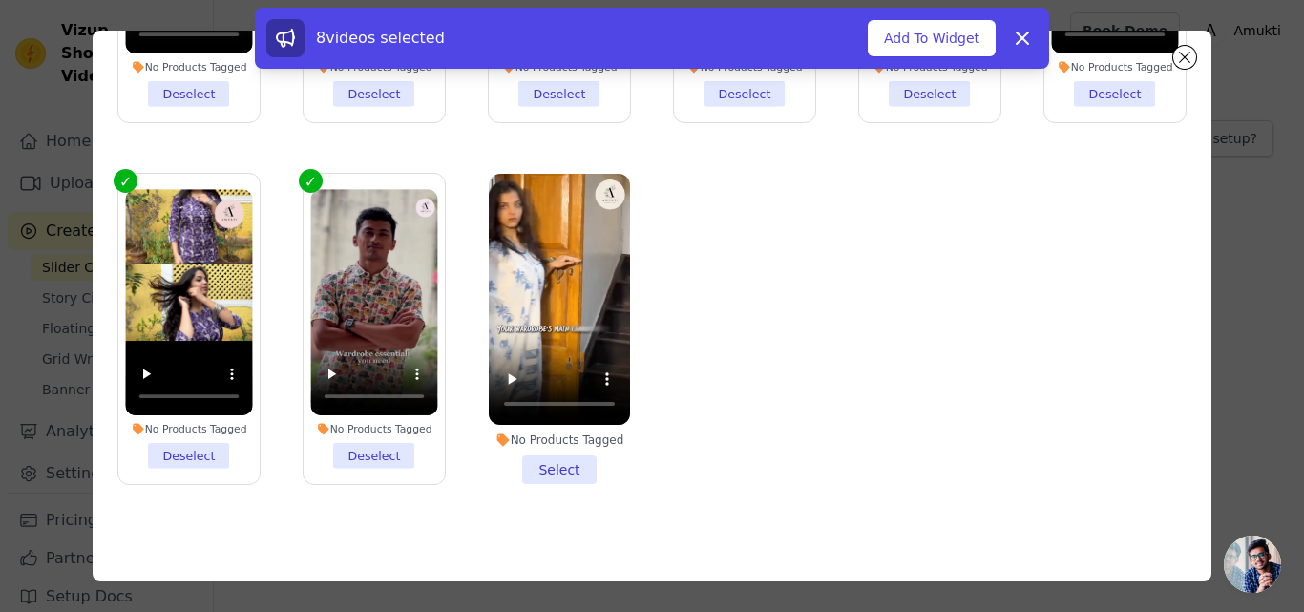
click at [541, 448] on li "No Products Tagged Select" at bounding box center [559, 329] width 141 height 310
click at [0, 0] on input "No Products Tagged Select" at bounding box center [0, 0] width 0 height 0
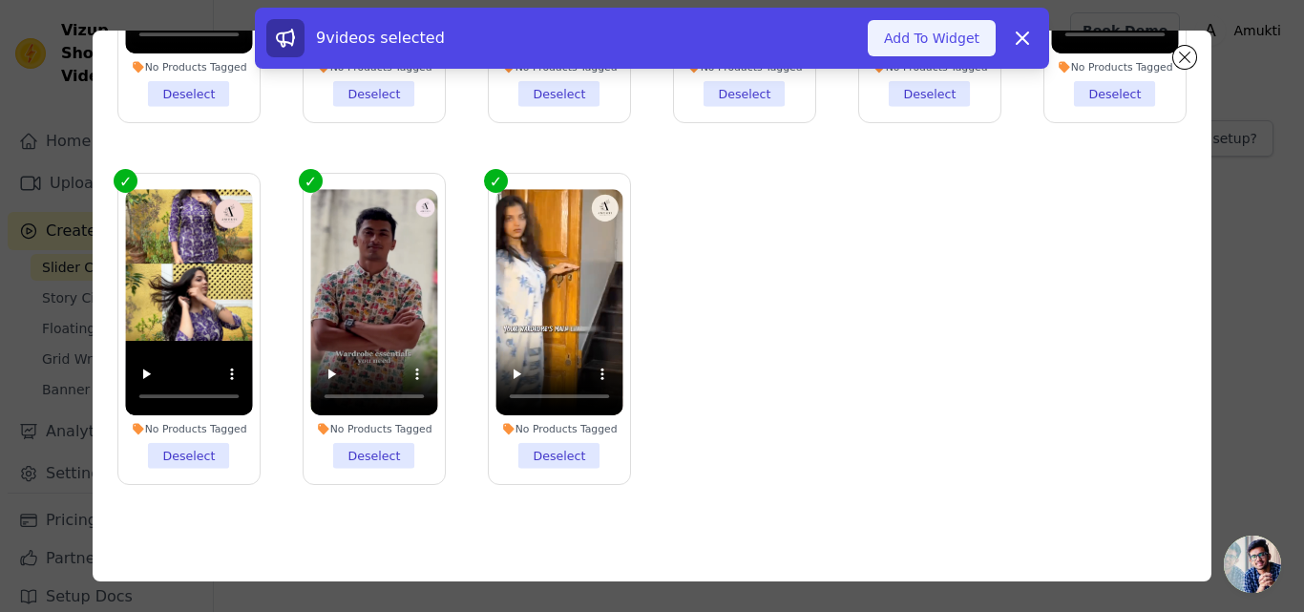
click at [943, 31] on button "Add To Widget" at bounding box center [932, 38] width 128 height 36
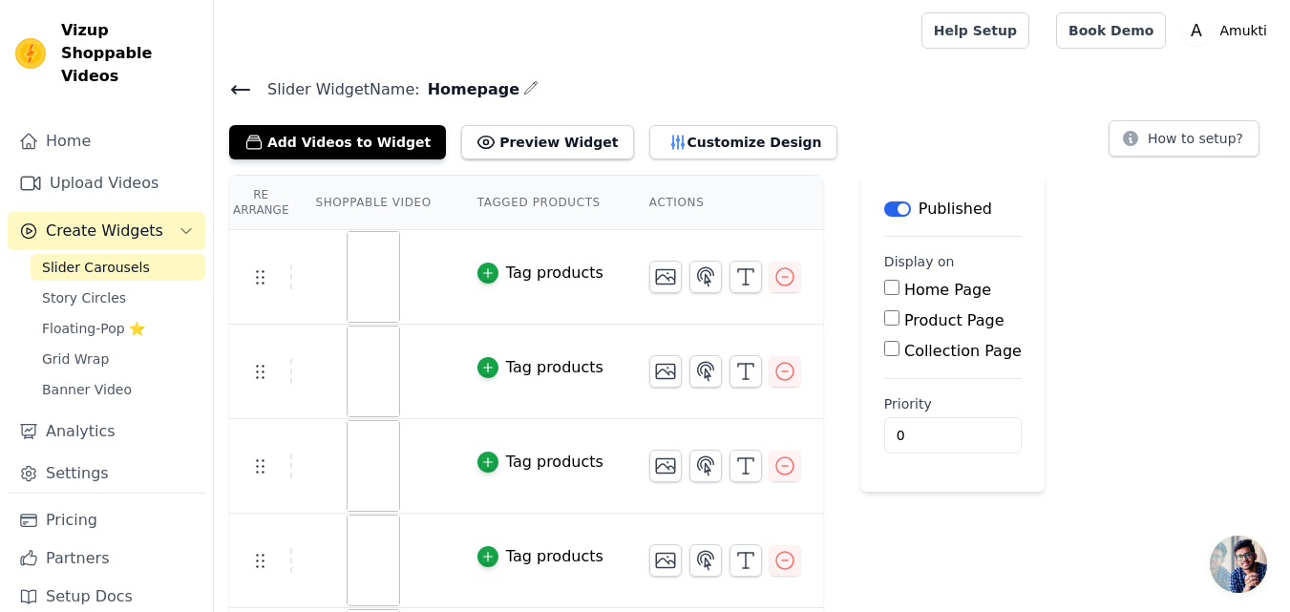
click at [884, 284] on input "Home Page" at bounding box center [891, 287] width 15 height 15
checkbox input "true"
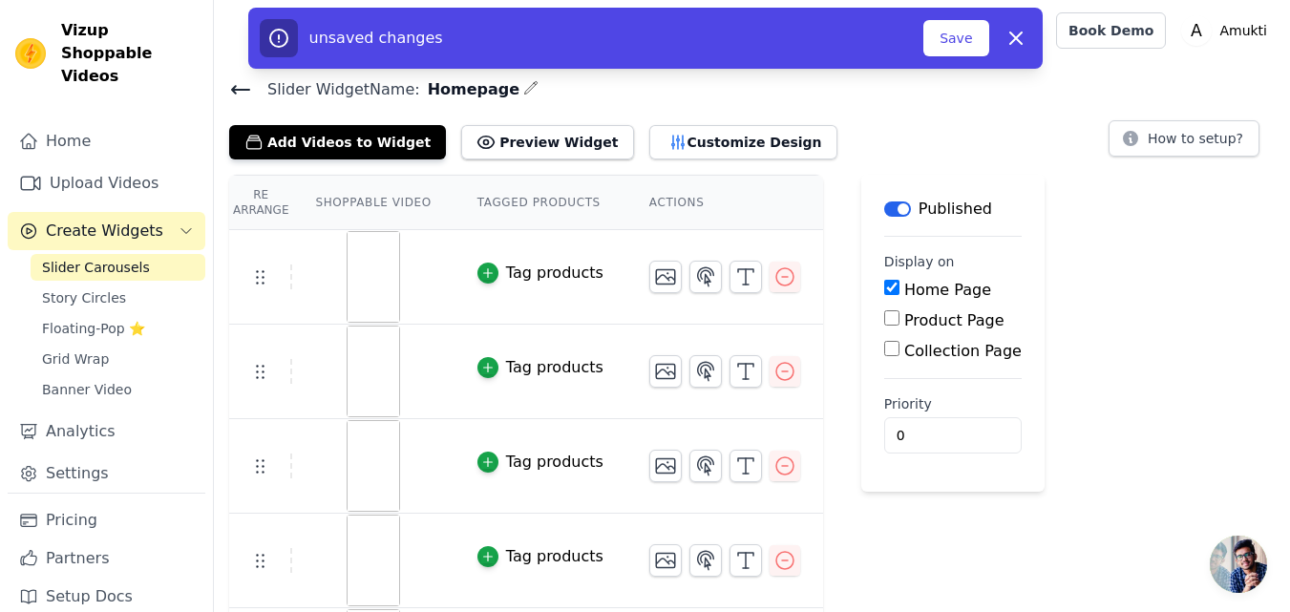
click at [884, 322] on input "Product Page" at bounding box center [891, 317] width 15 height 15
checkbox input "true"
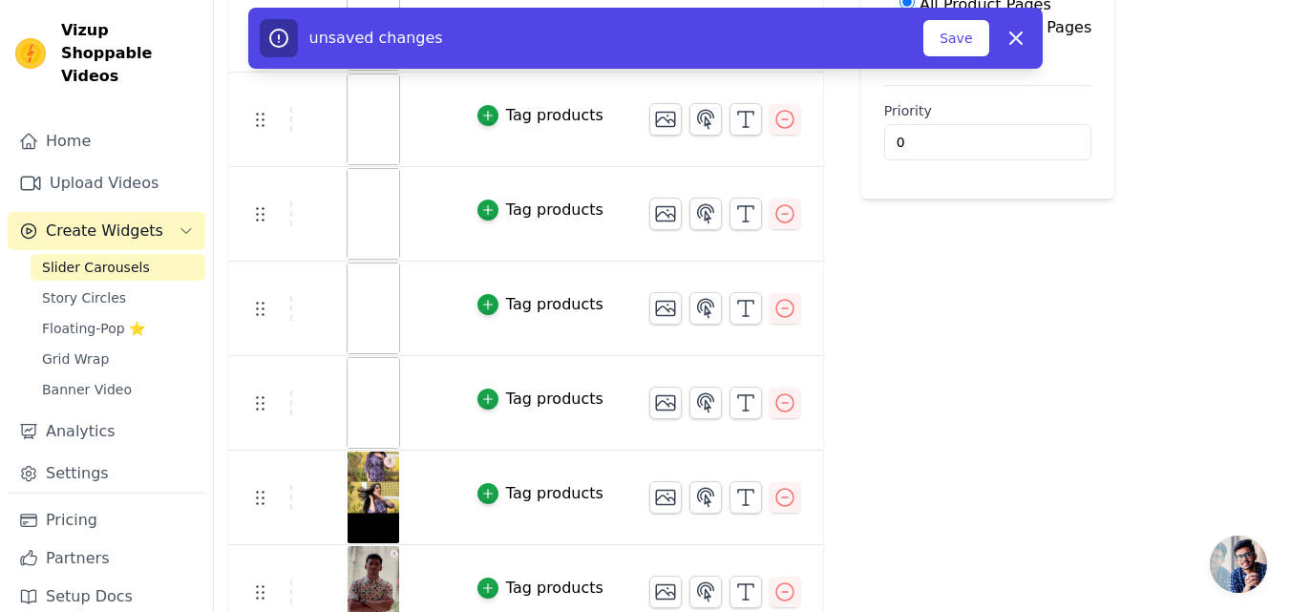
scroll to position [468, 0]
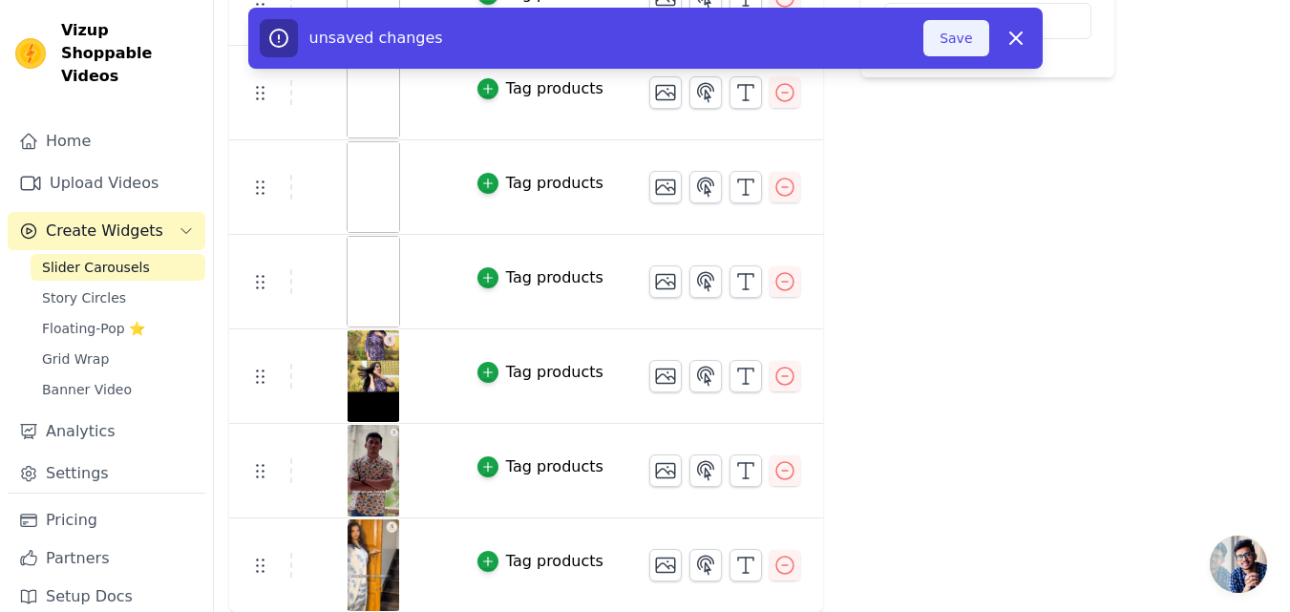
click at [953, 43] on button "Save" at bounding box center [955, 38] width 65 height 36
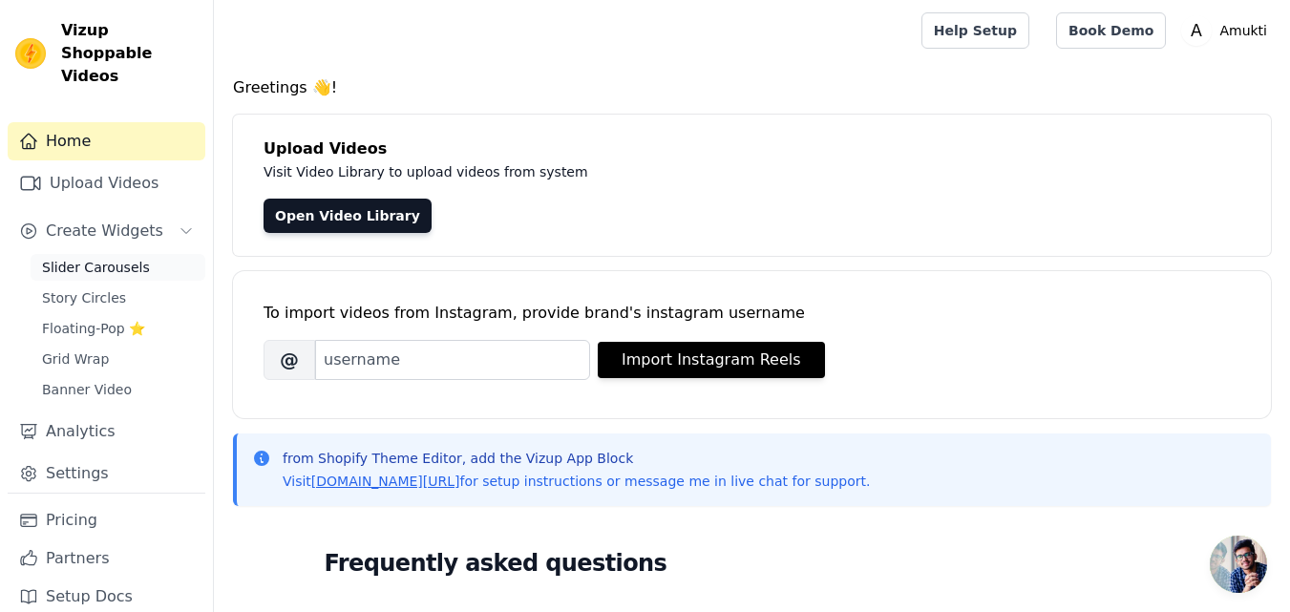
click at [84, 258] on span "Slider Carousels" at bounding box center [96, 267] width 108 height 19
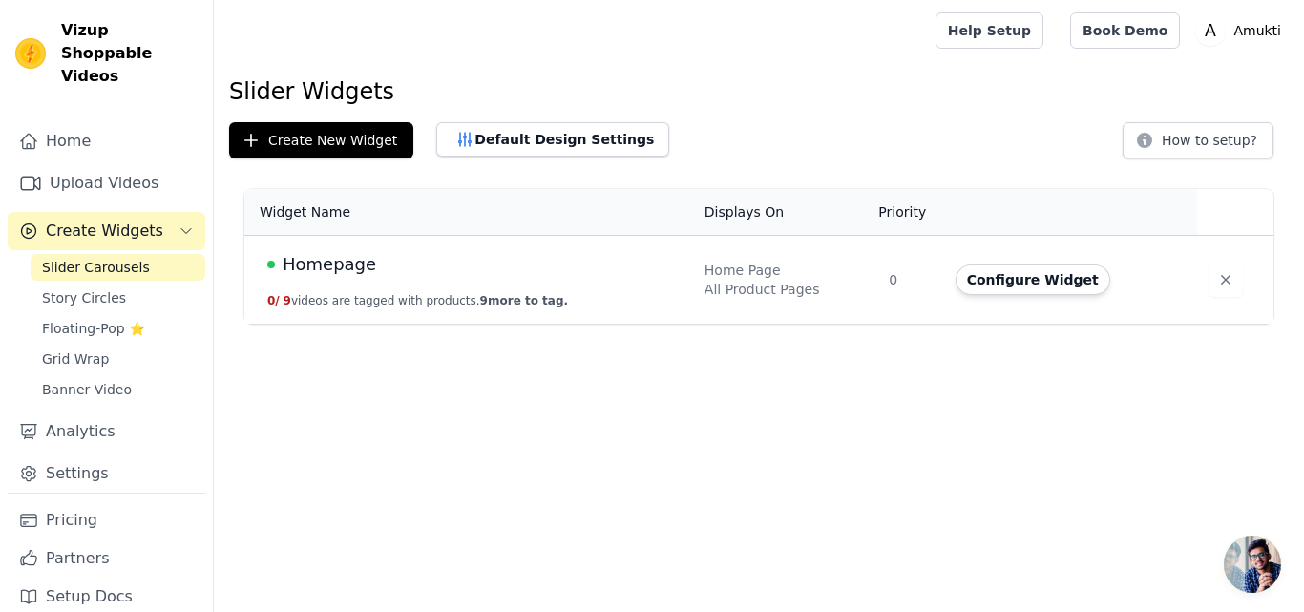
click at [321, 261] on span "Homepage" at bounding box center [330, 264] width 94 height 27
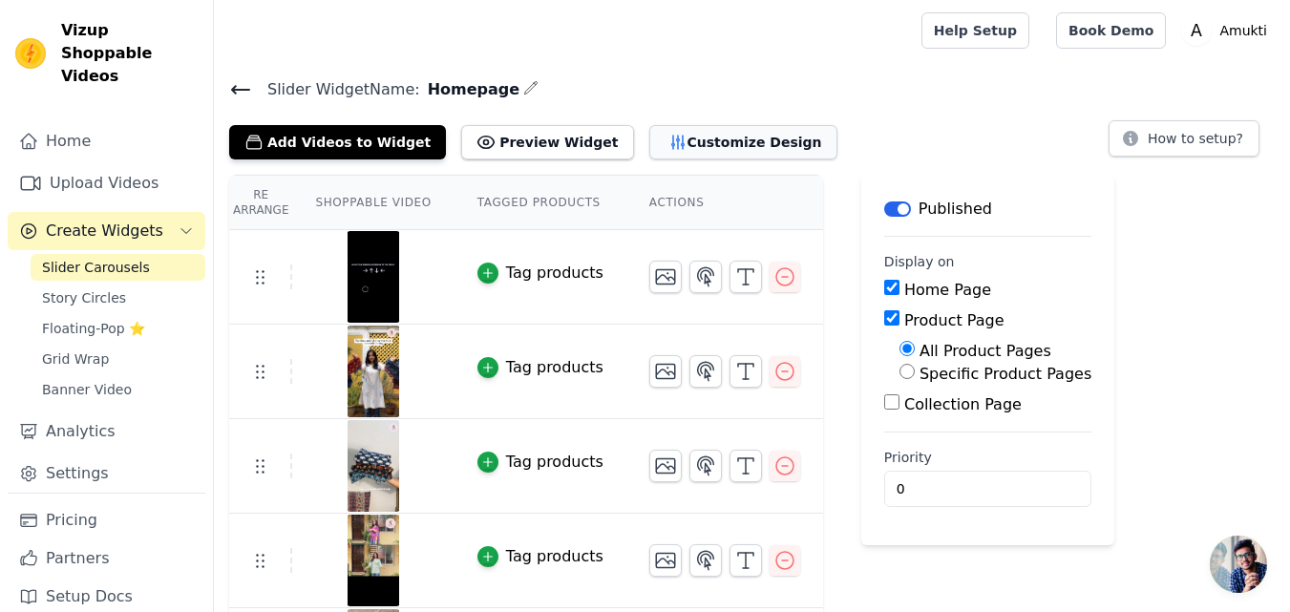
click at [672, 135] on button "Customize Design" at bounding box center [743, 142] width 188 height 34
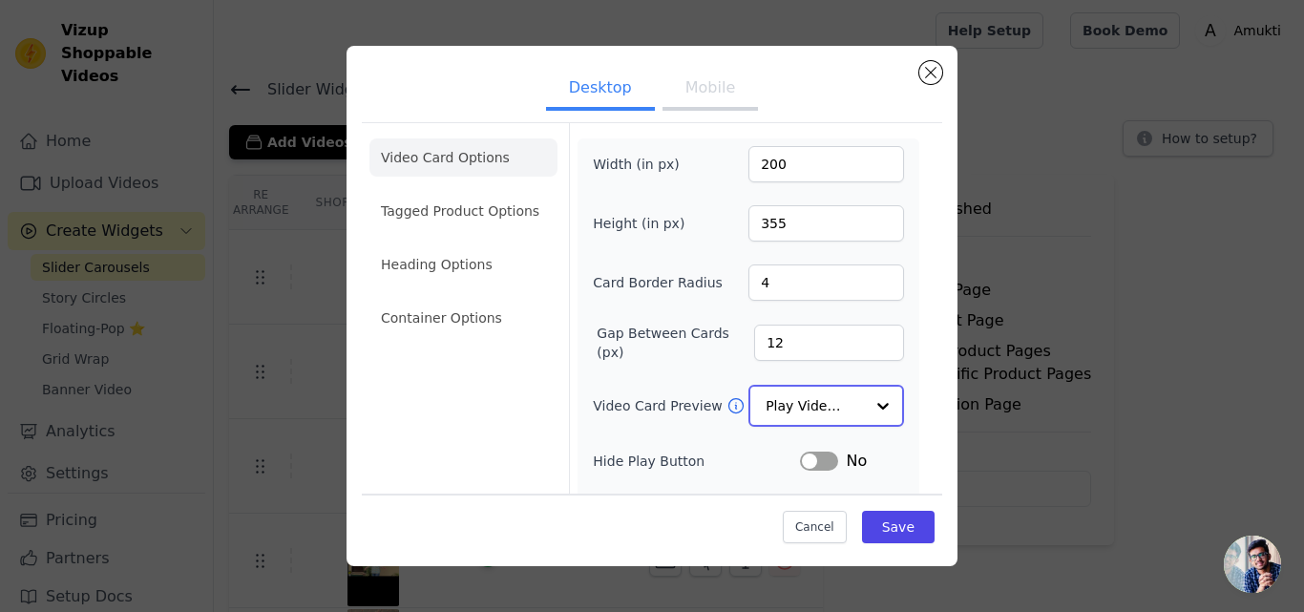
click at [784, 393] on input "Video Card Preview" at bounding box center [815, 406] width 98 height 38
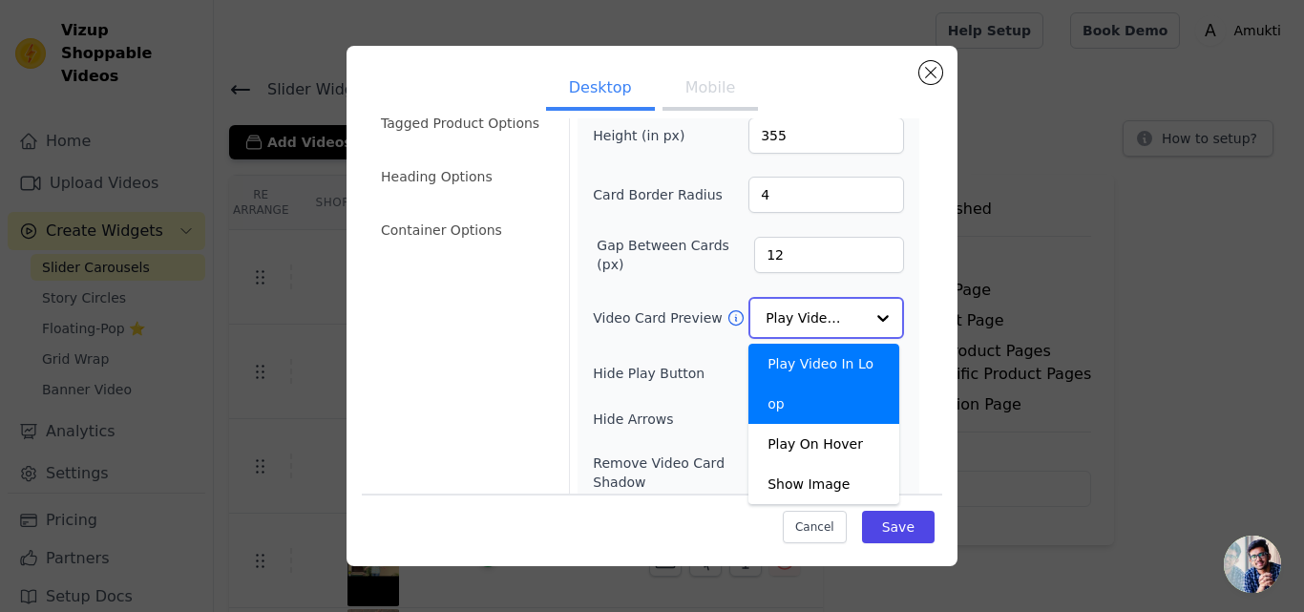
scroll to position [95, 0]
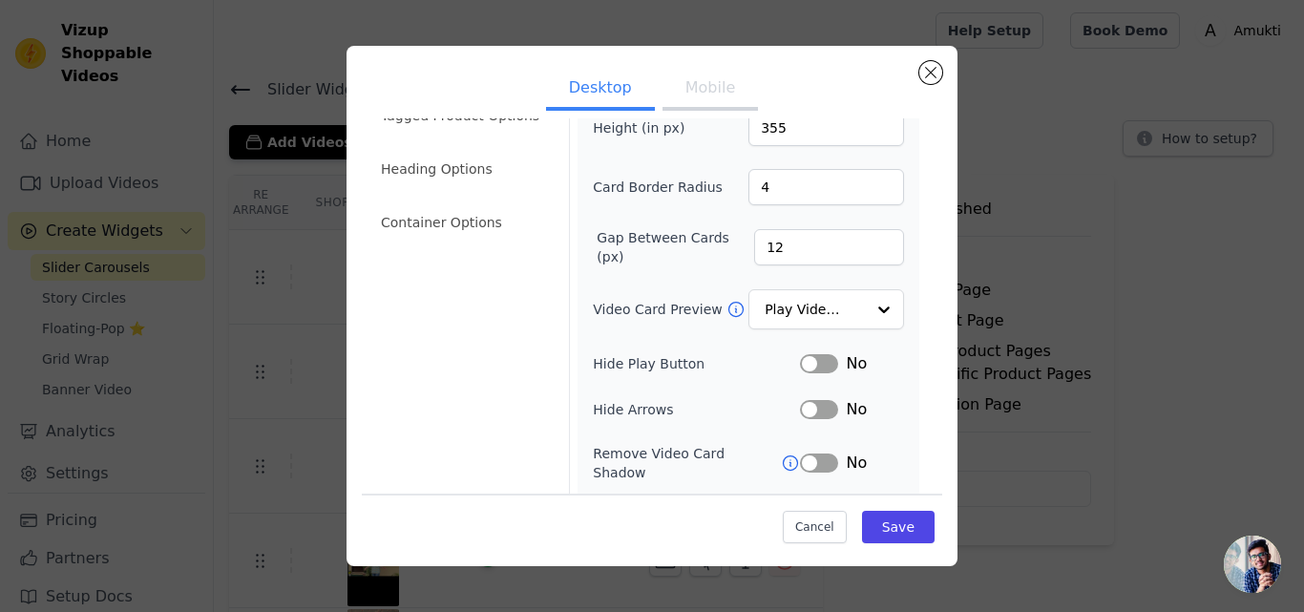
click at [901, 280] on div "Width (in px) 200 Height (in px) 355 Card Border Radius 4 Gap Between Cards (px…" at bounding box center [749, 335] width 342 height 584
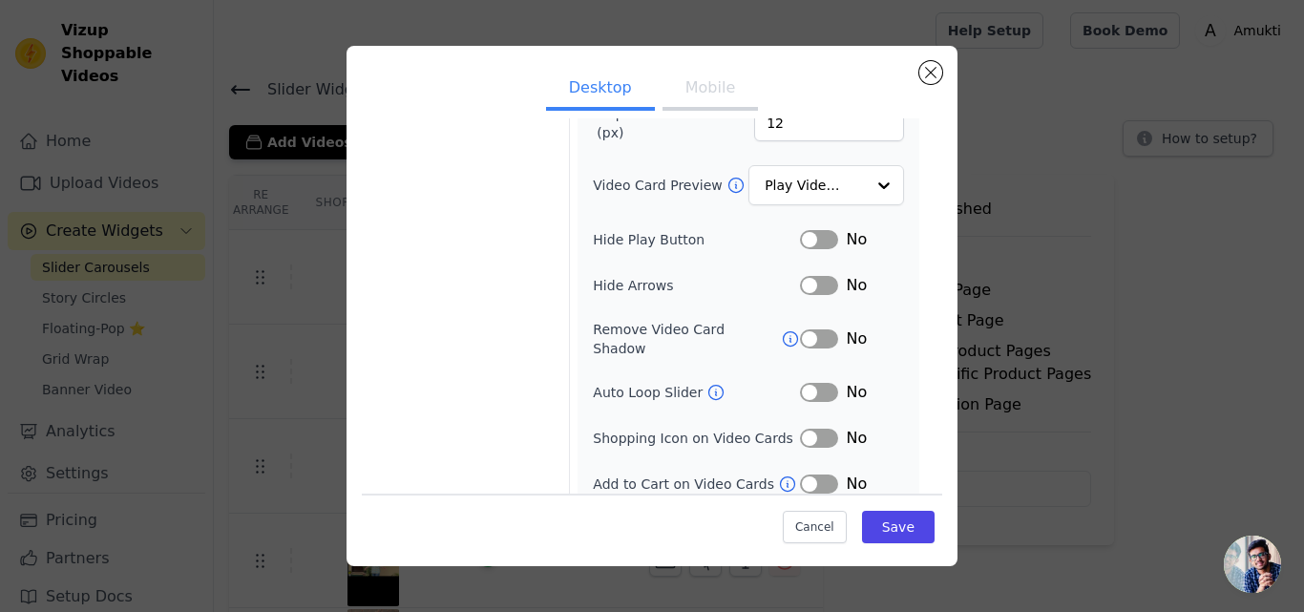
scroll to position [0, 0]
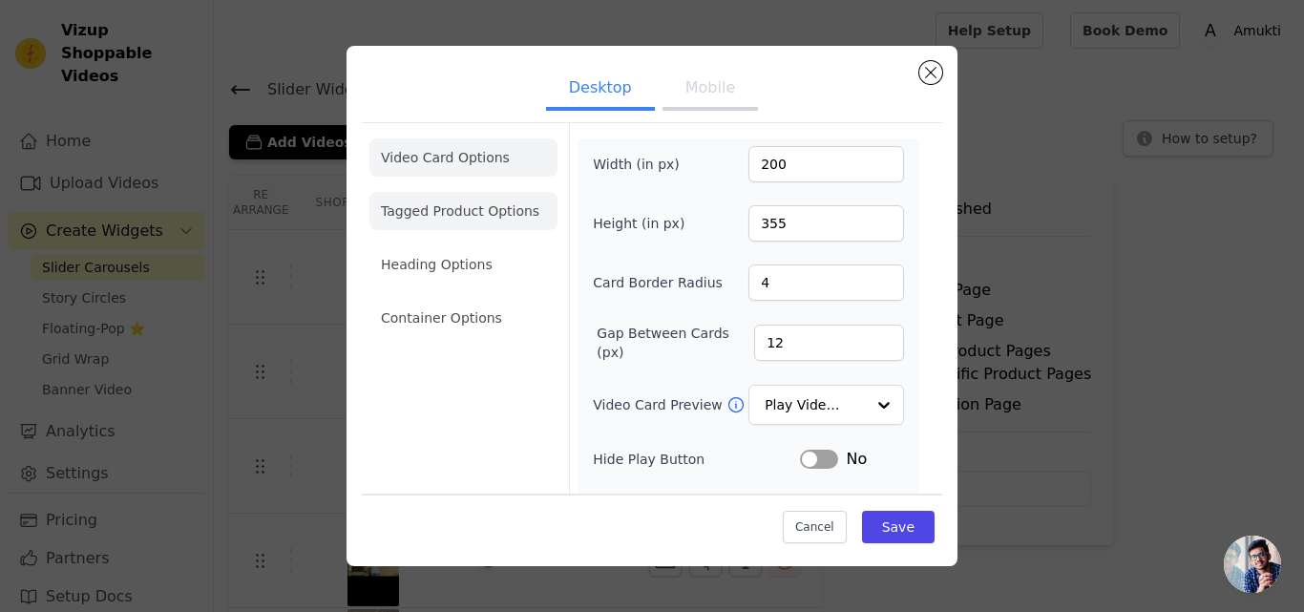
click at [462, 299] on li "Tagged Product Options" at bounding box center [463, 318] width 188 height 38
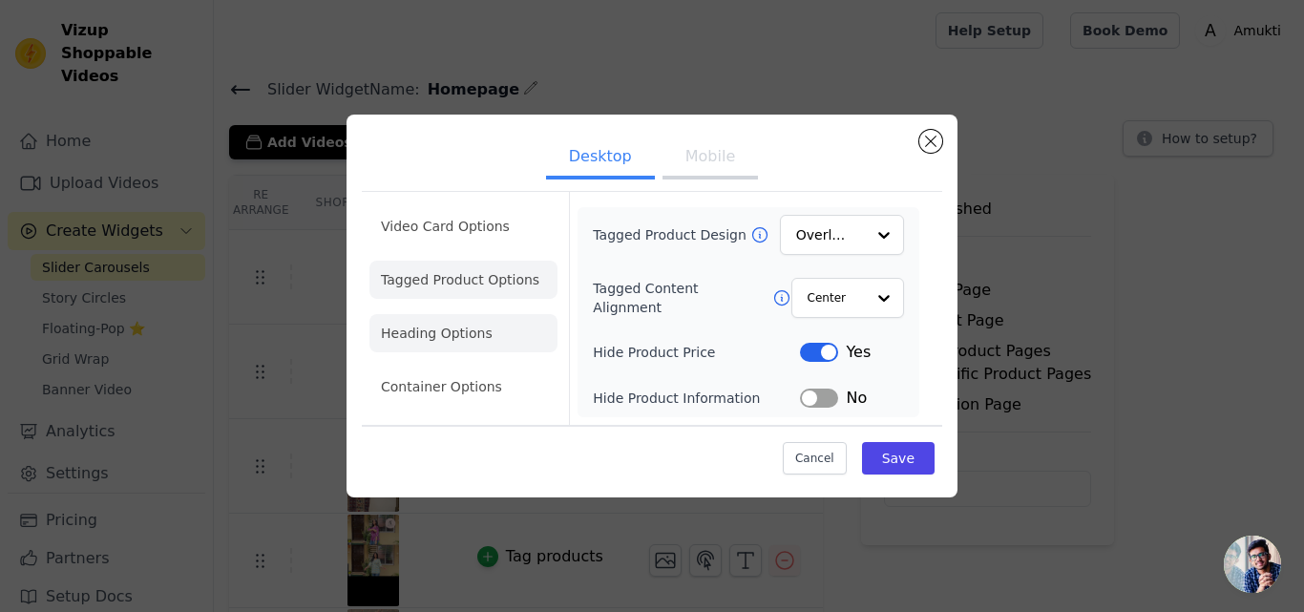
click at [446, 330] on li "Heading Options" at bounding box center [463, 333] width 188 height 38
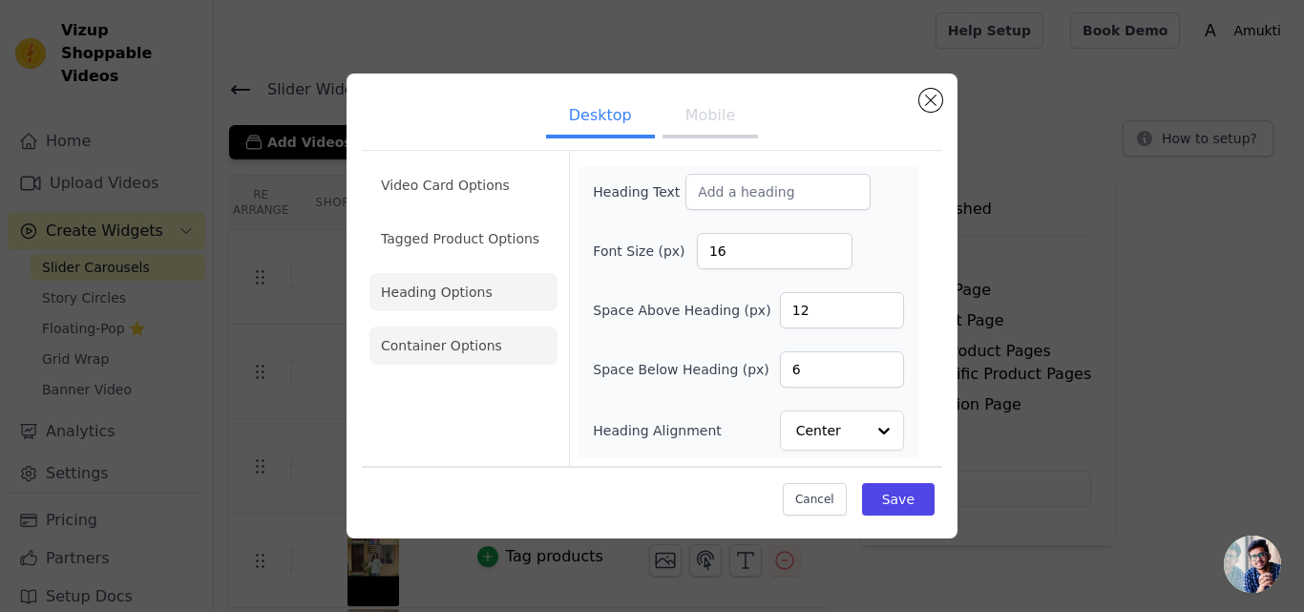
click at [456, 350] on li "Container Options" at bounding box center [463, 346] width 188 height 38
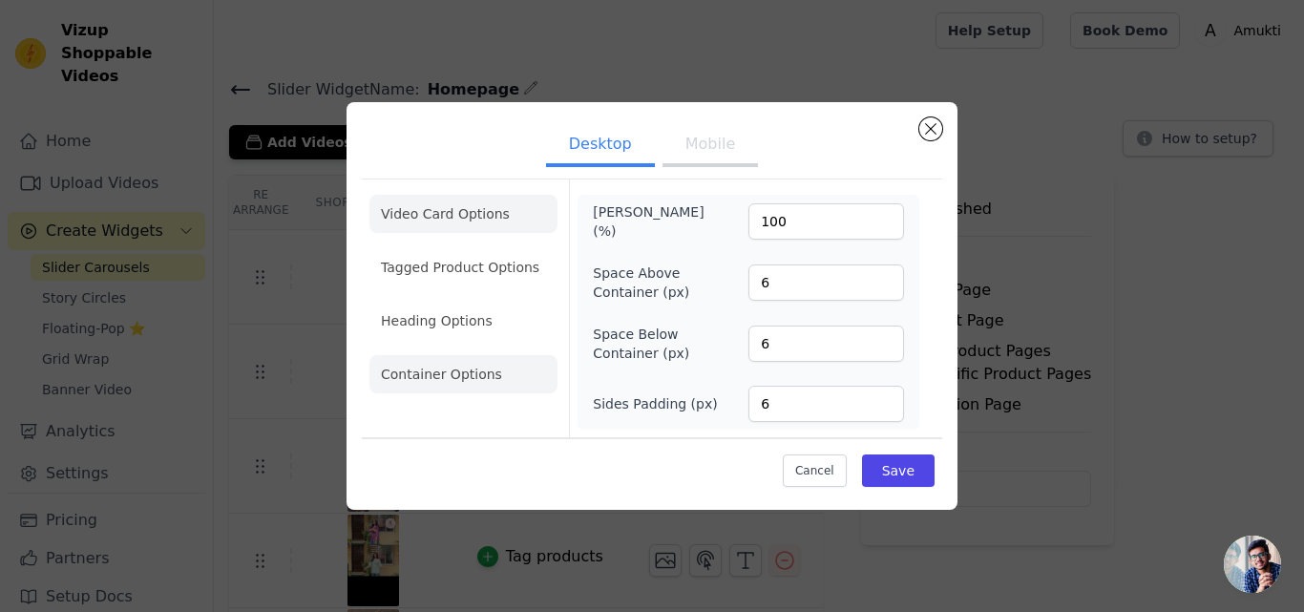
click at [462, 248] on li "Video Card Options" at bounding box center [463, 267] width 188 height 38
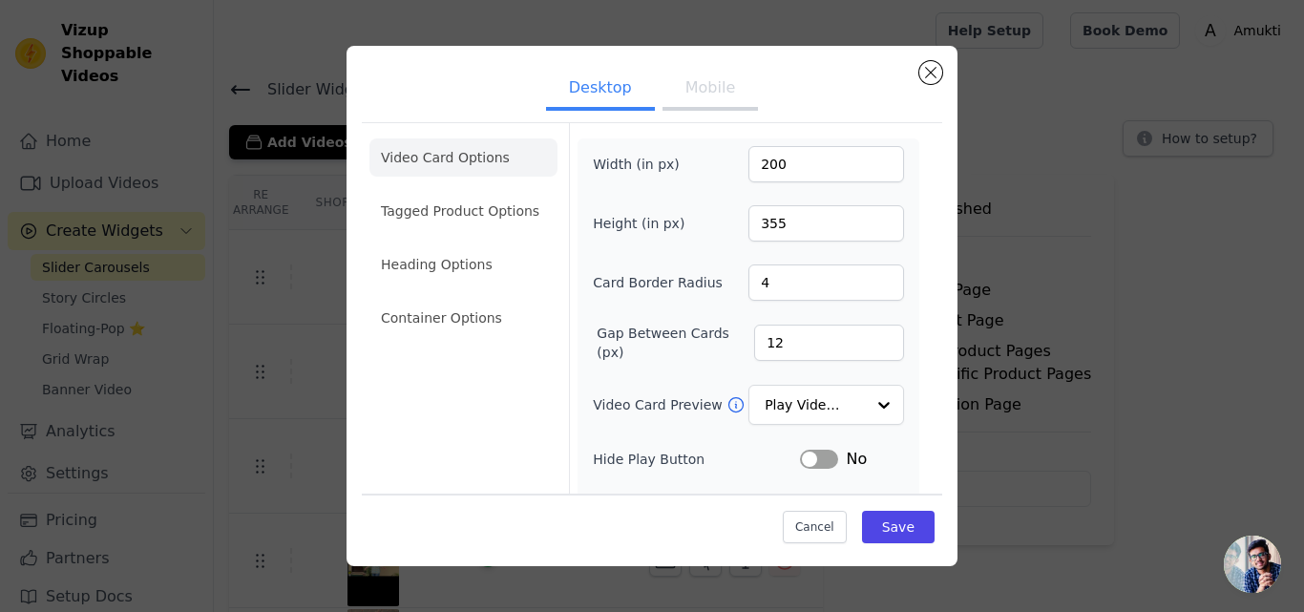
click at [689, 94] on button "Mobile" at bounding box center [710, 90] width 95 height 42
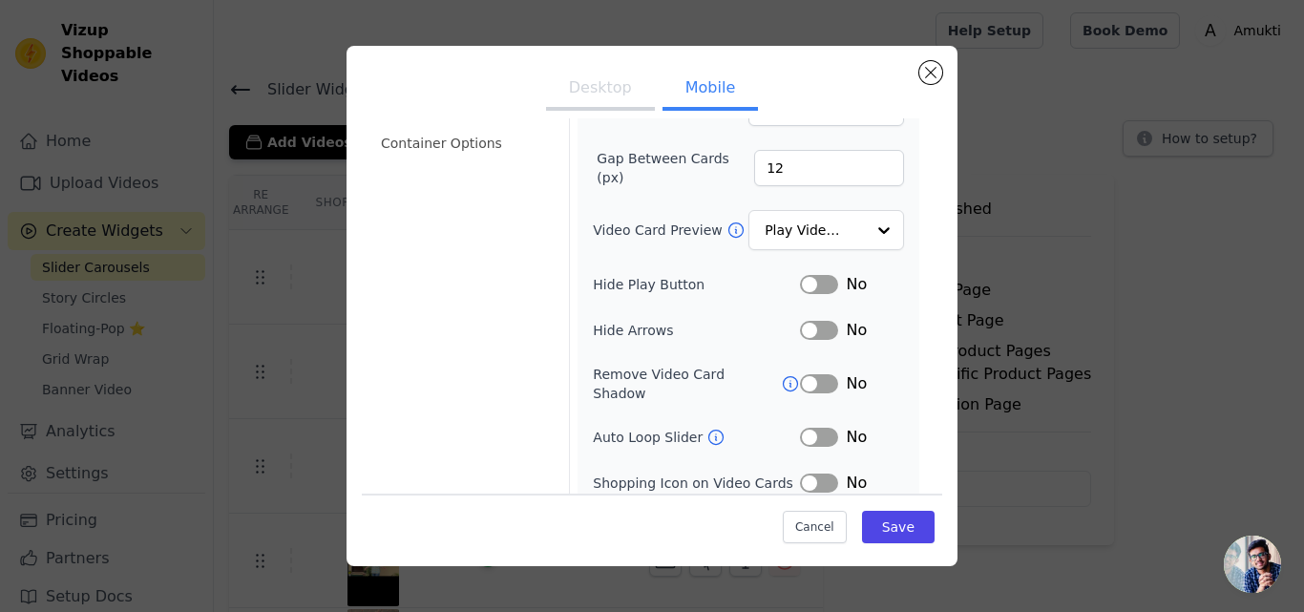
scroll to position [191, 0]
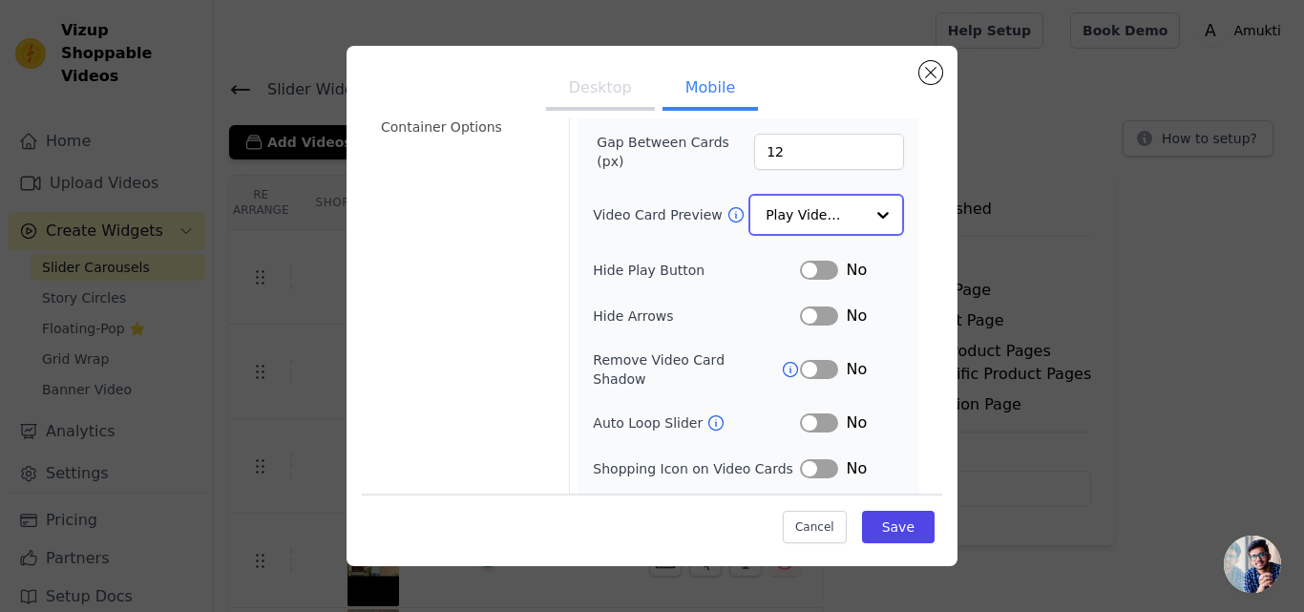
click at [846, 217] on input "Video Card Preview" at bounding box center [815, 215] width 98 height 38
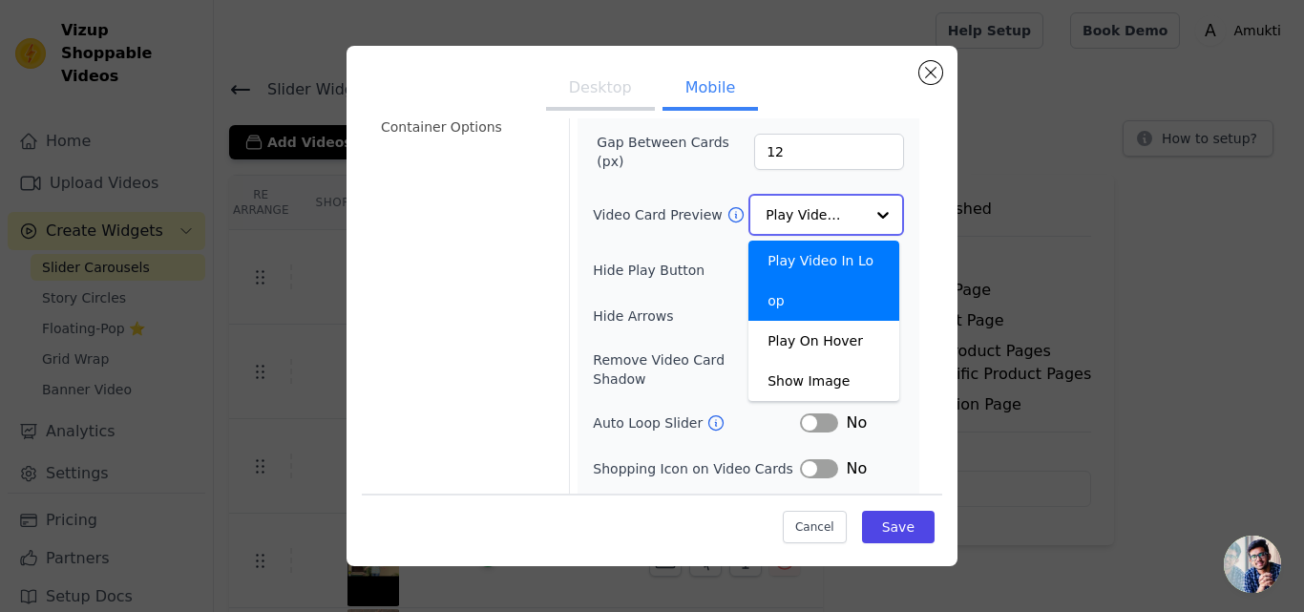
click at [864, 207] on div at bounding box center [883, 215] width 38 height 38
click at [498, 289] on div "Video Card Options Tagged Product Options Heading Options Container Options" at bounding box center [463, 258] width 188 height 653
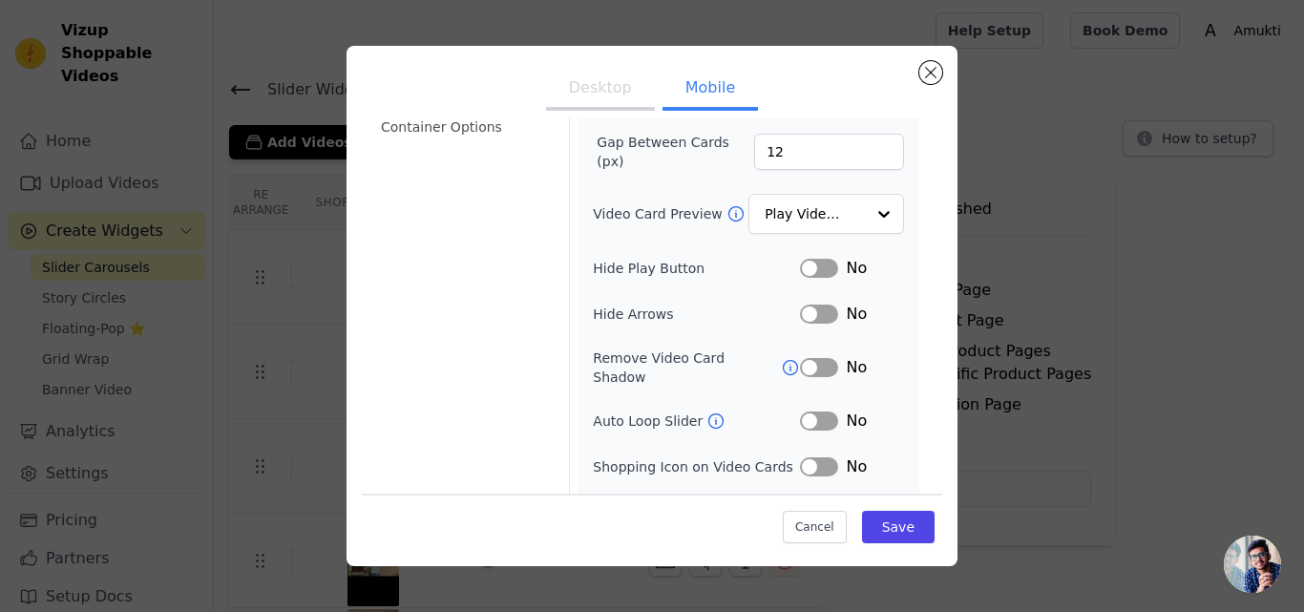
click at [908, 378] on form "Width (in px) 200 Height (in px) 355 Card Border Radius 4 Gap Between Cards (px…" at bounding box center [748, 258] width 358 height 653
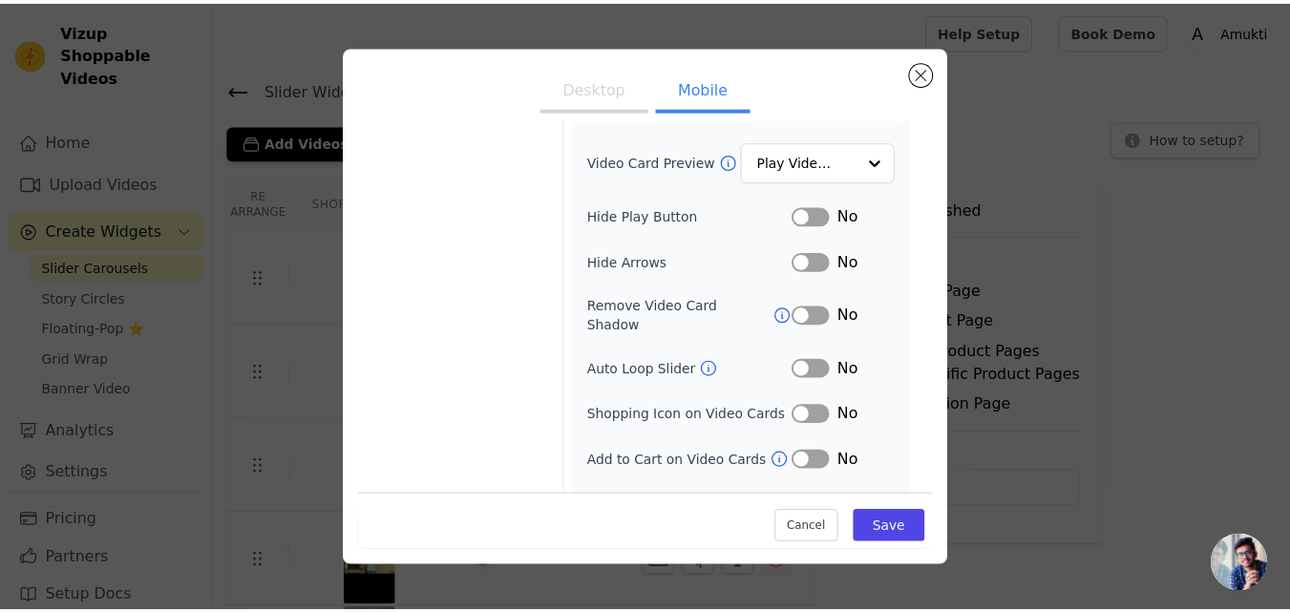
scroll to position [265, 0]
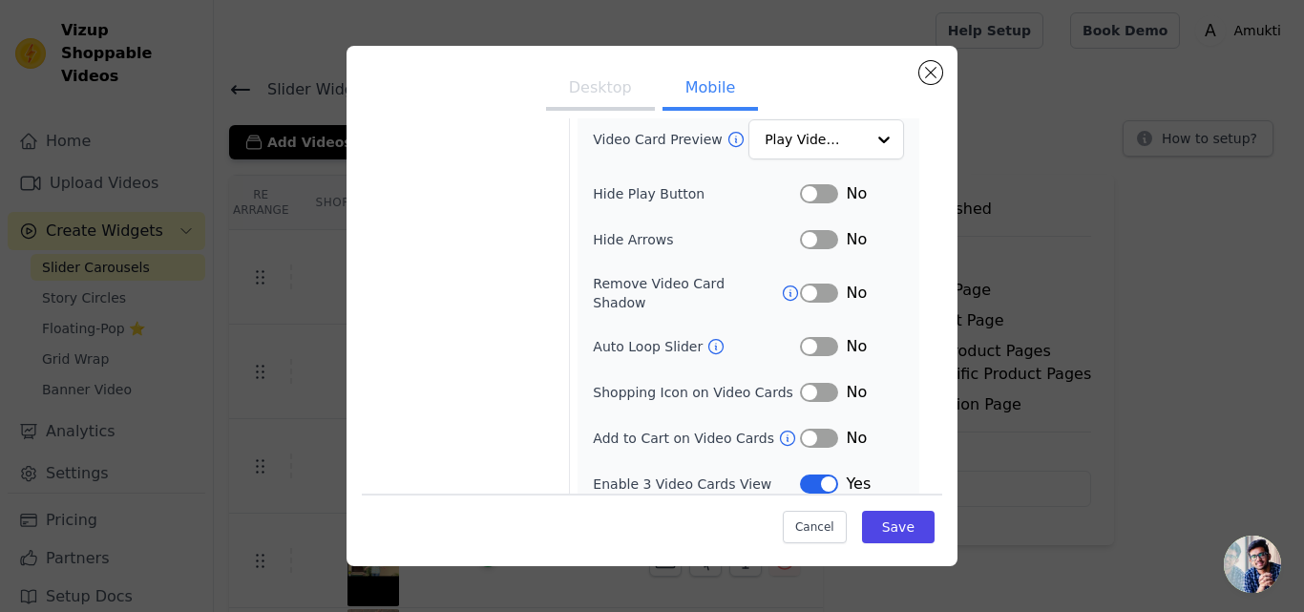
click at [814, 337] on button "Label" at bounding box center [819, 346] width 38 height 19
click at [884, 520] on button "Save" at bounding box center [898, 527] width 73 height 32
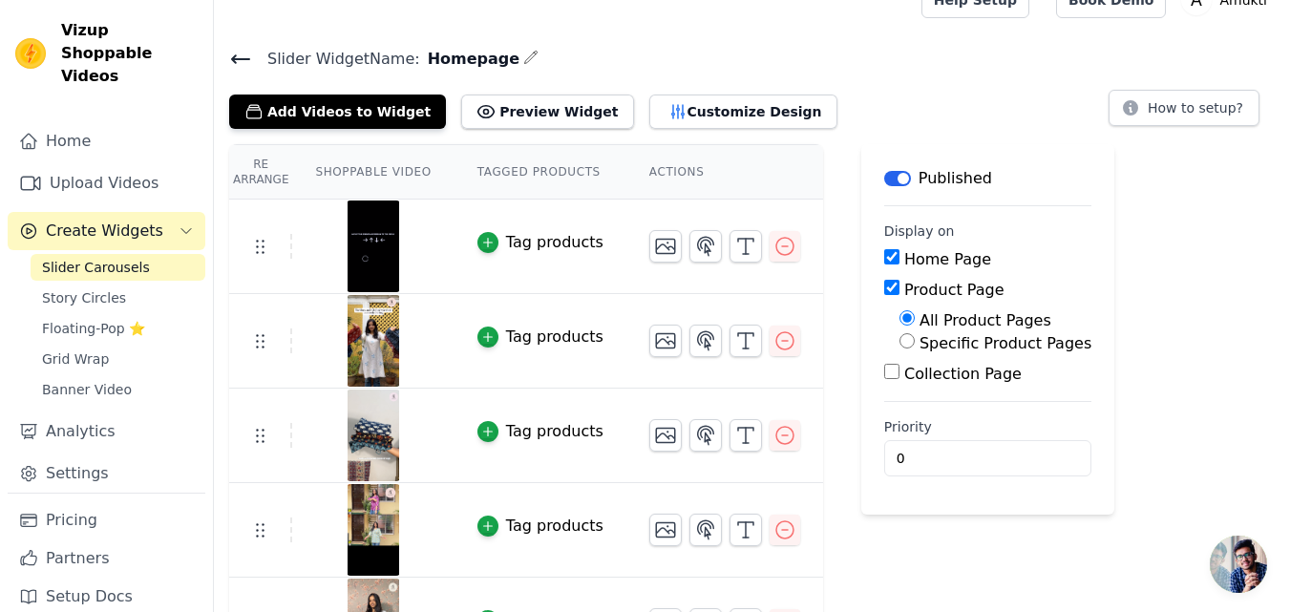
scroll to position [0, 0]
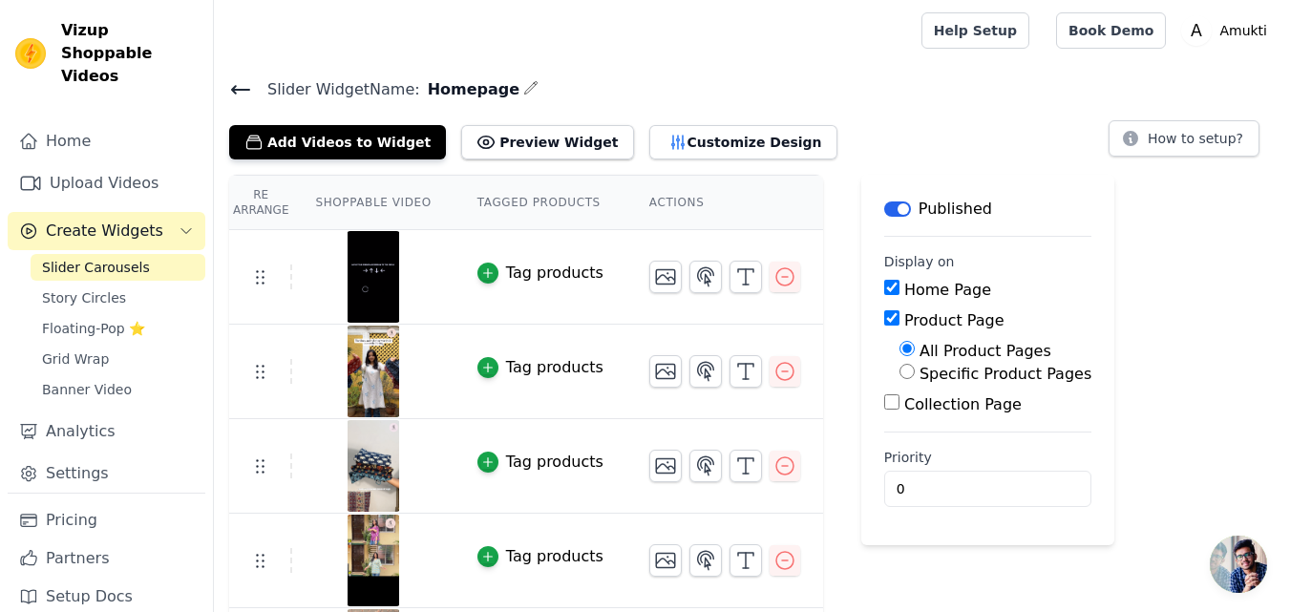
click at [86, 258] on span "Slider Carousels" at bounding box center [96, 267] width 108 height 19
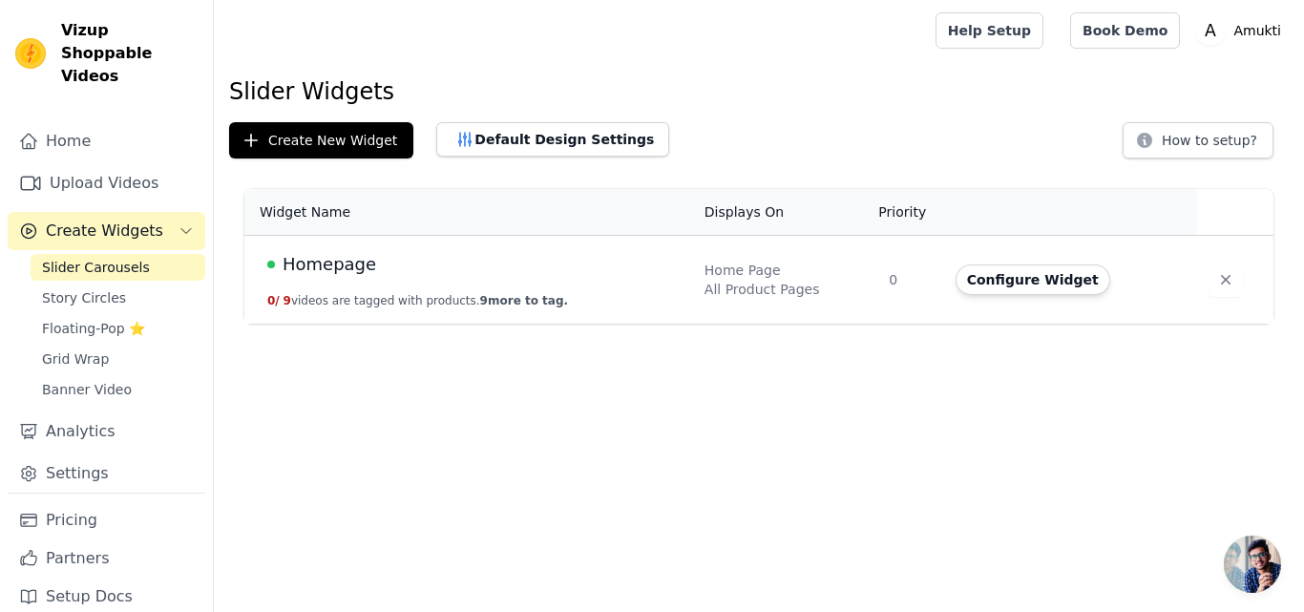
click at [496, 262] on div "Homepage" at bounding box center [474, 264] width 414 height 27
click at [288, 263] on span "Homepage" at bounding box center [330, 264] width 94 height 27
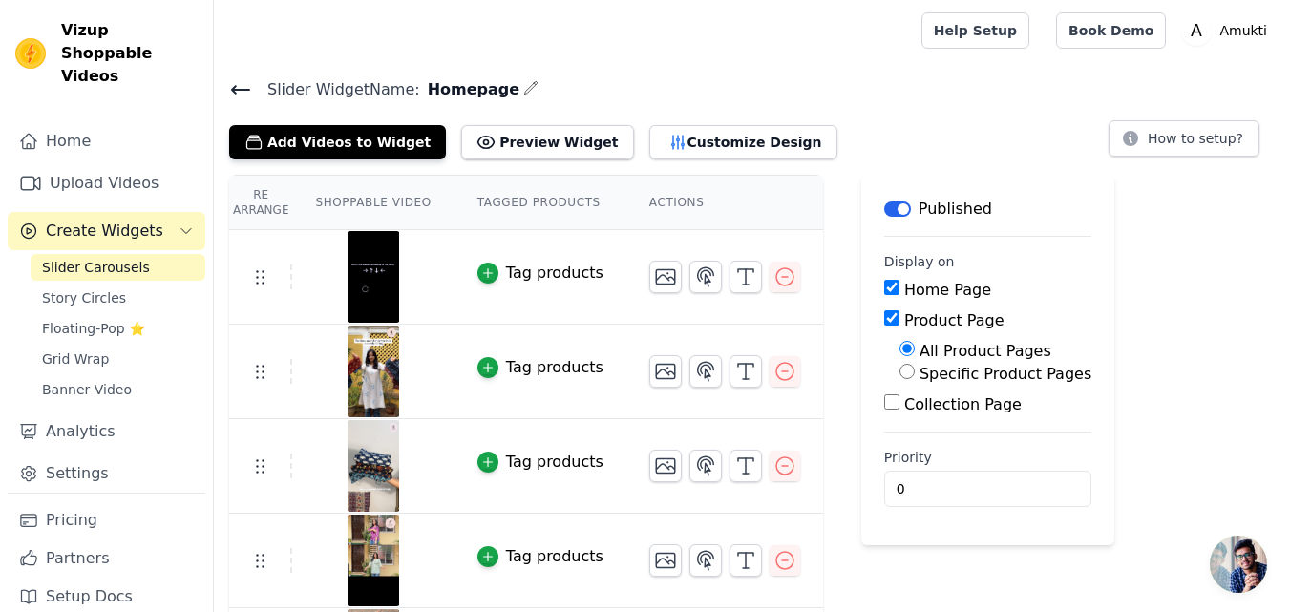
scroll to position [95, 0]
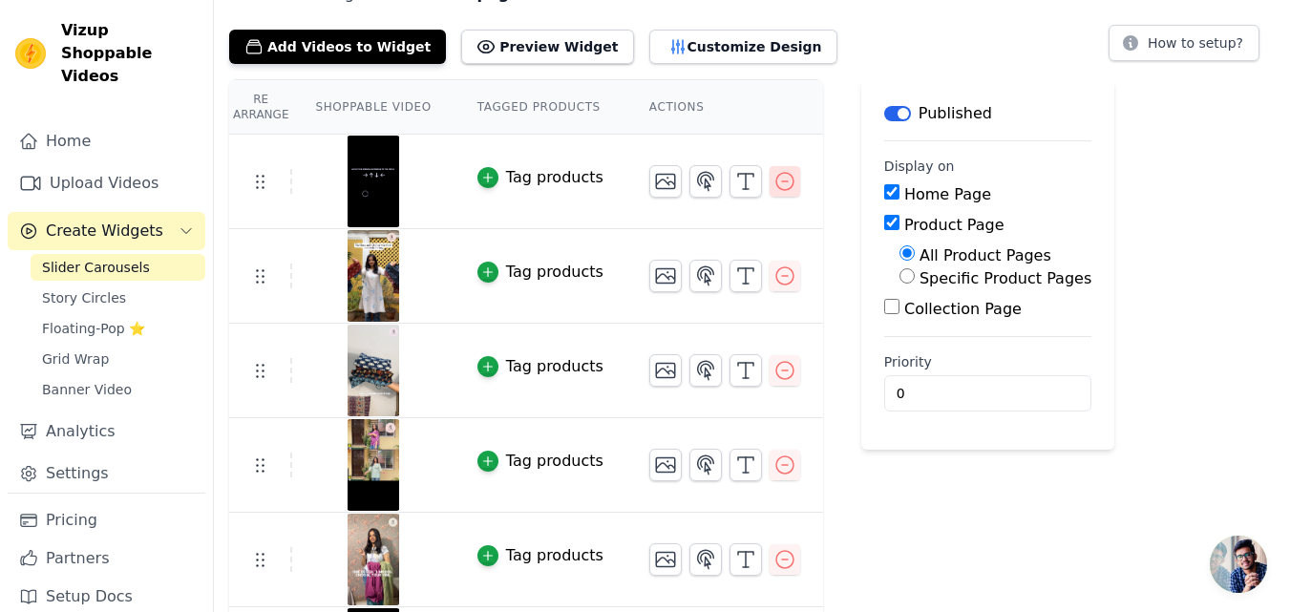
click at [776, 173] on icon "button" at bounding box center [784, 181] width 17 height 17
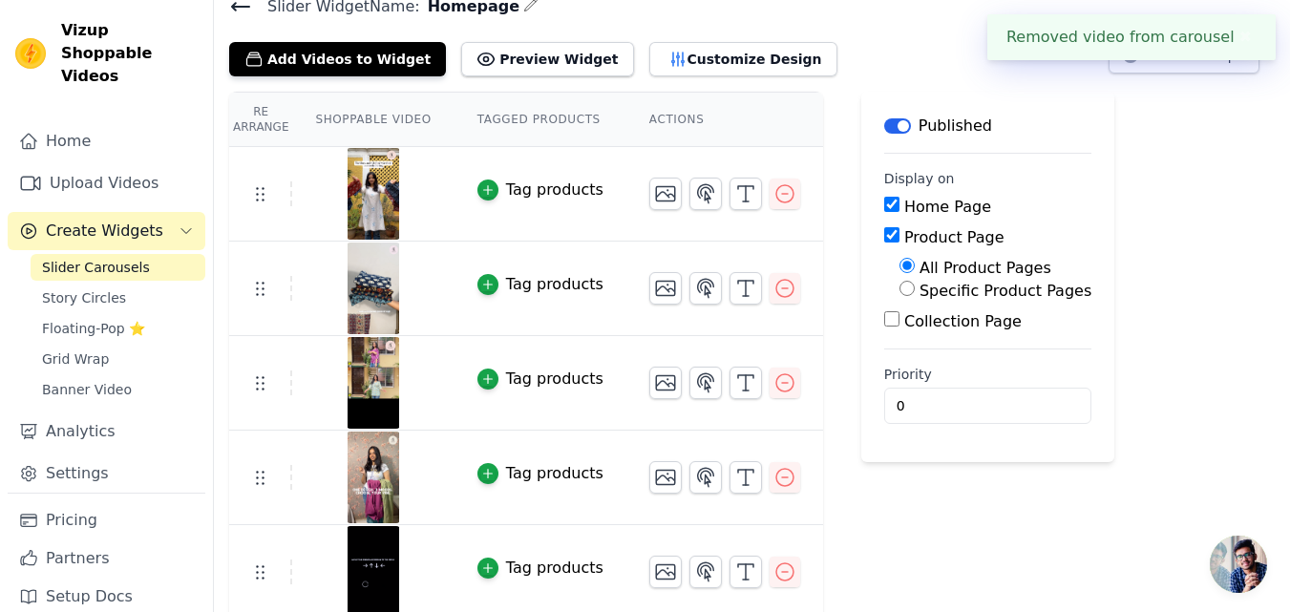
scroll to position [286, 0]
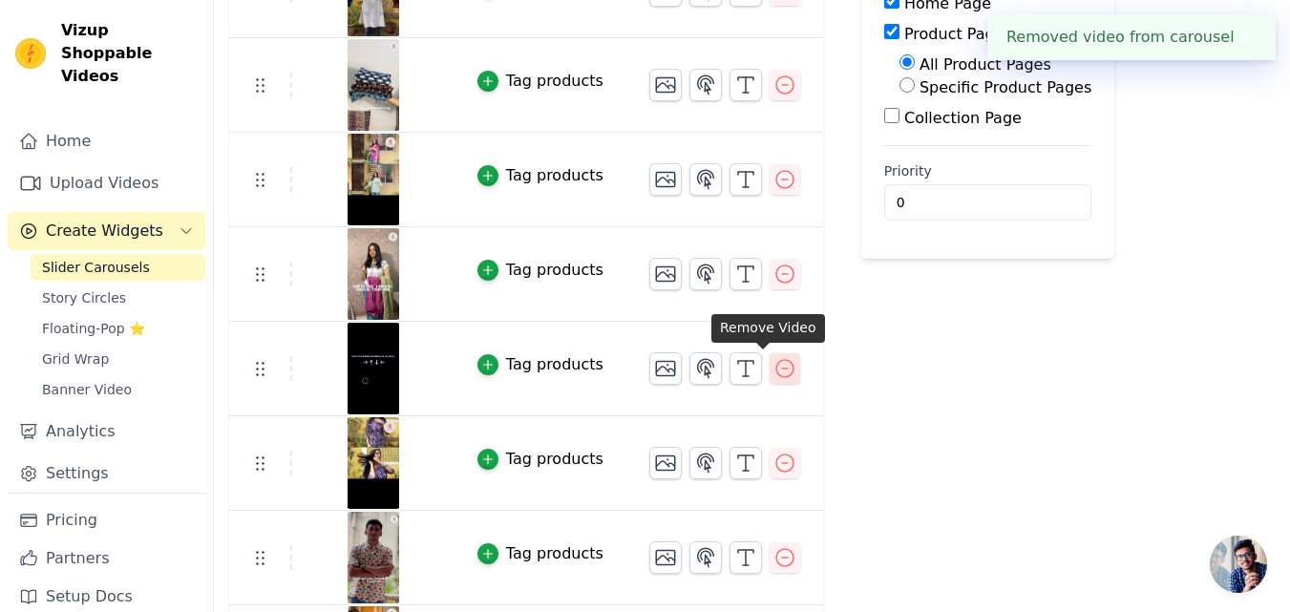
click at [773, 359] on icon "button" at bounding box center [784, 368] width 23 height 23
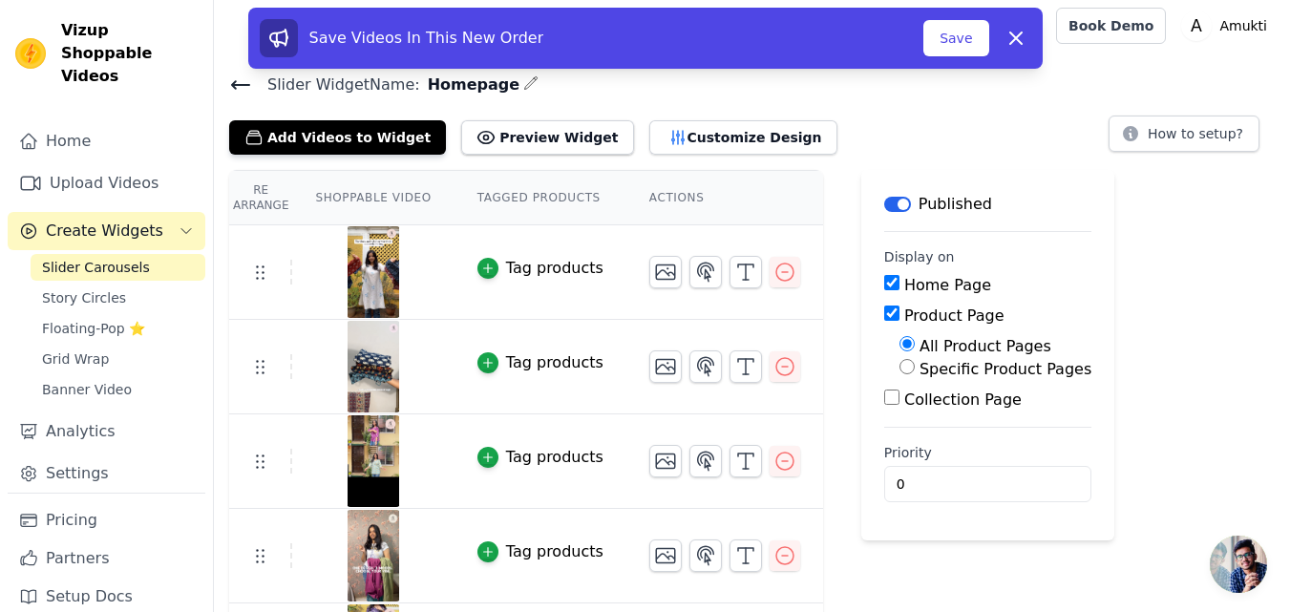
scroll to position [0, 0]
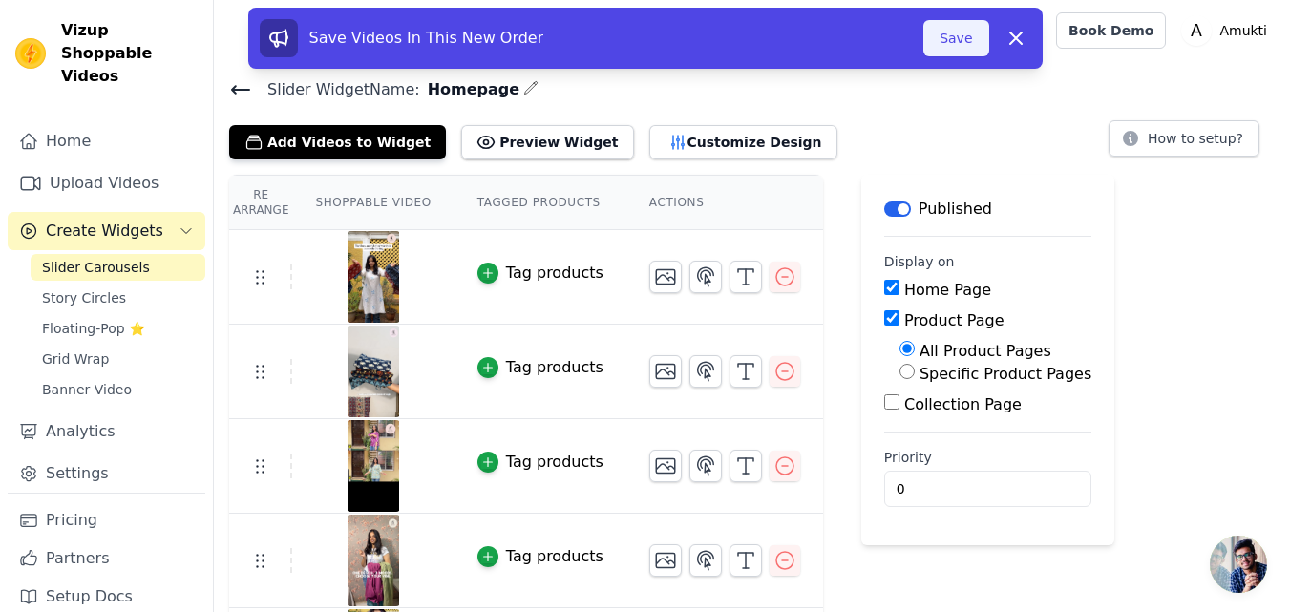
click at [935, 45] on button "Save" at bounding box center [955, 38] width 65 height 36
